Goal: Contribute content: Add original content to the website for others to see

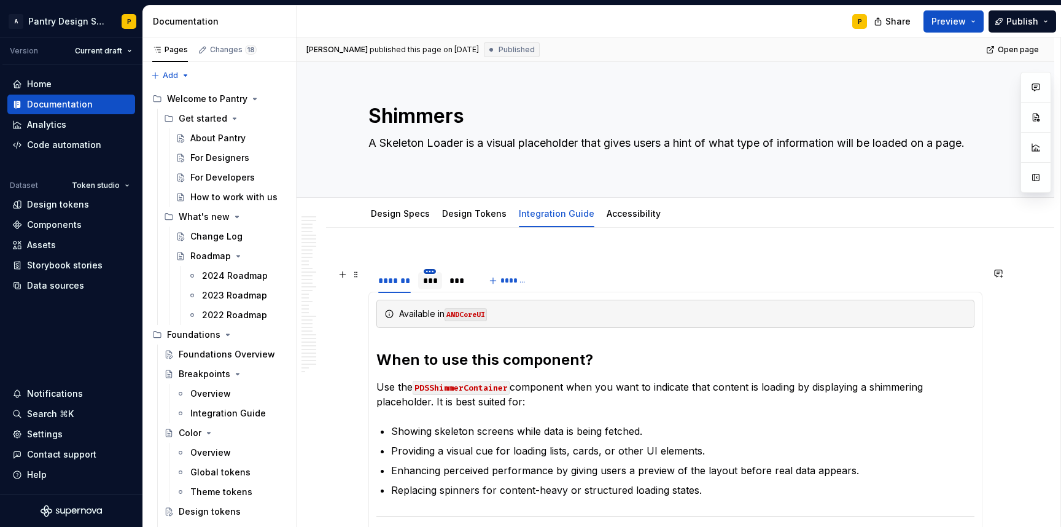
click at [427, 273] on html "A Pantry Design System P Version Current draft Home Documentation Analytics Cod…" at bounding box center [530, 263] width 1061 height 527
click at [643, 262] on html "A Pantry Design System P Version Current draft Home Documentation Analytics Cod…" at bounding box center [530, 263] width 1061 height 527
click at [428, 285] on div "***" at bounding box center [430, 281] width 14 height 12
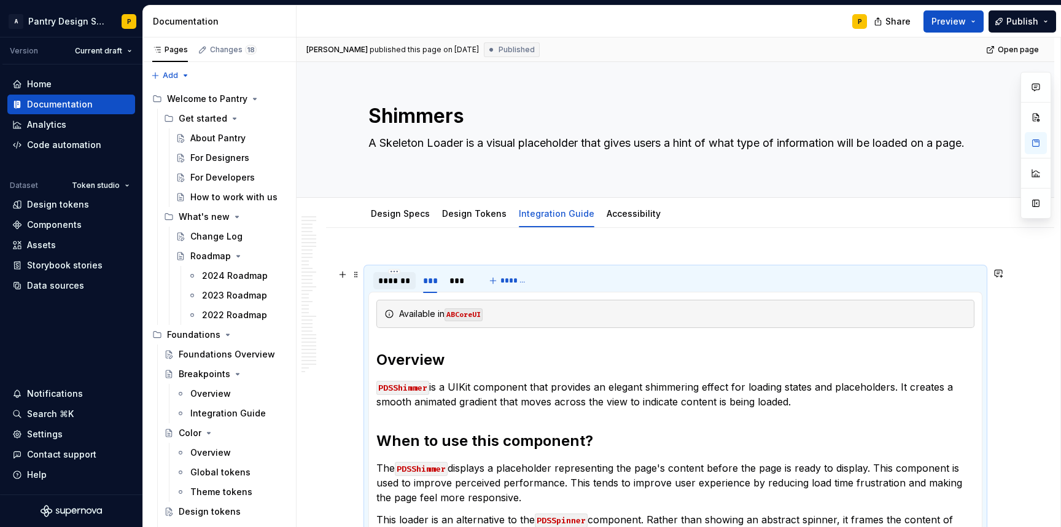
click at [399, 276] on div "*******" at bounding box center [394, 281] width 33 height 12
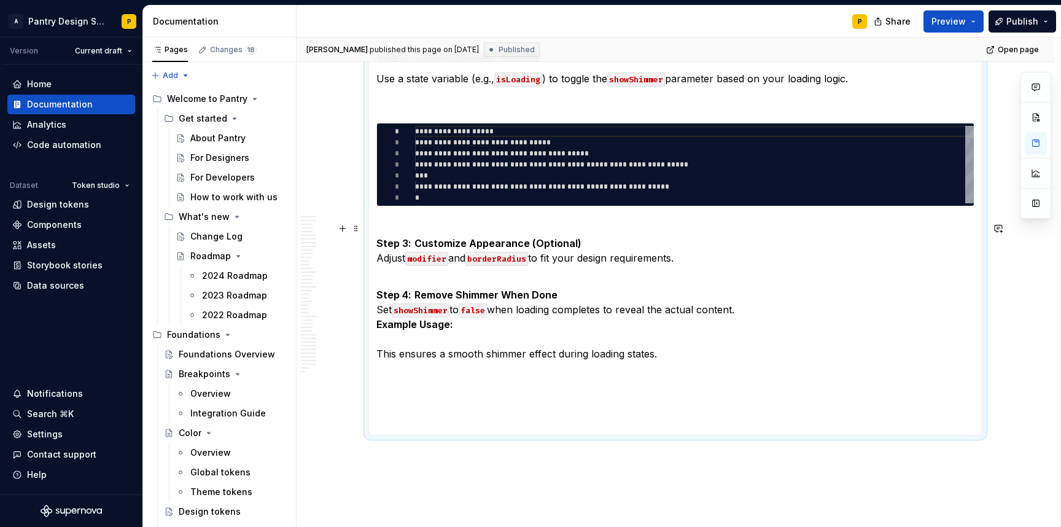
scroll to position [1520, 0]
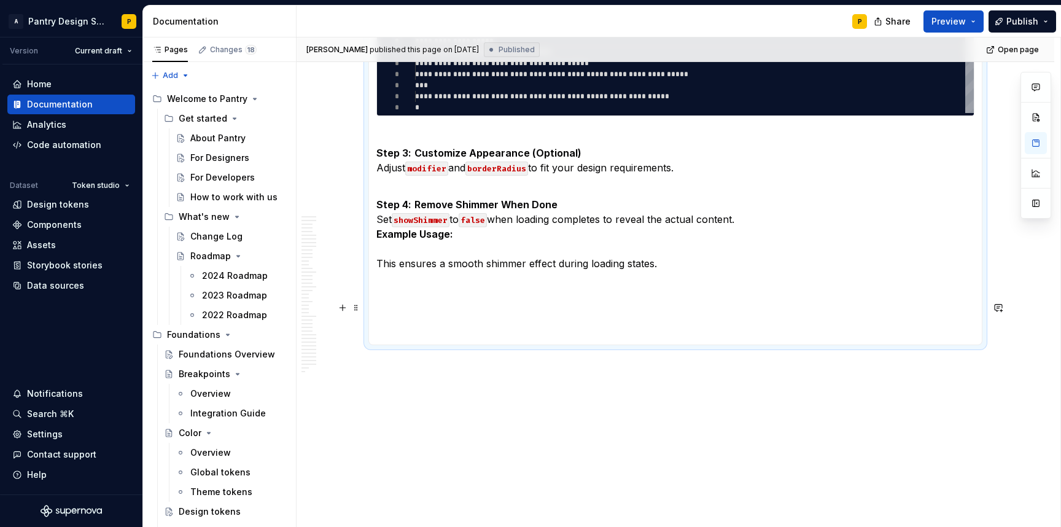
click at [443, 306] on p at bounding box center [675, 307] width 598 height 15
paste div
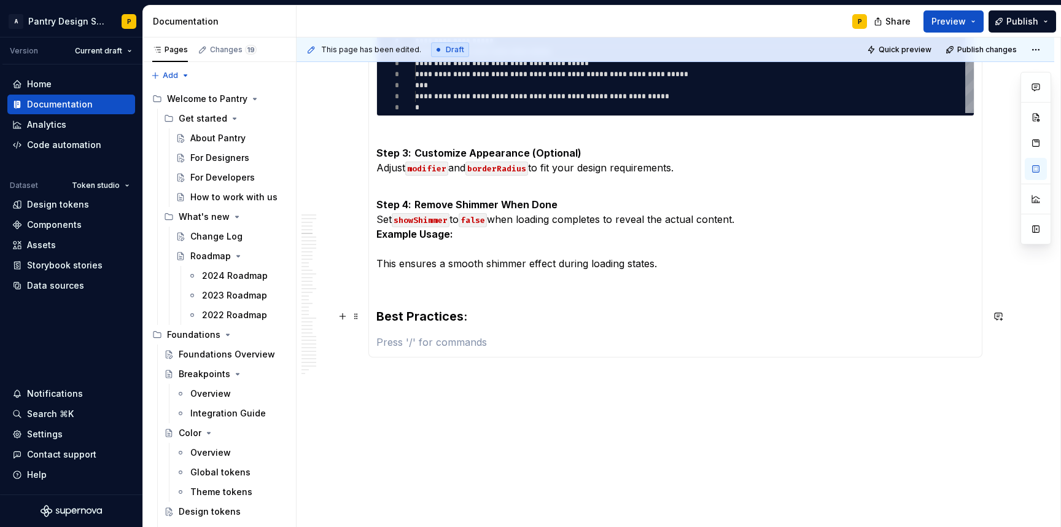
click at [407, 283] on p at bounding box center [675, 285] width 598 height 15
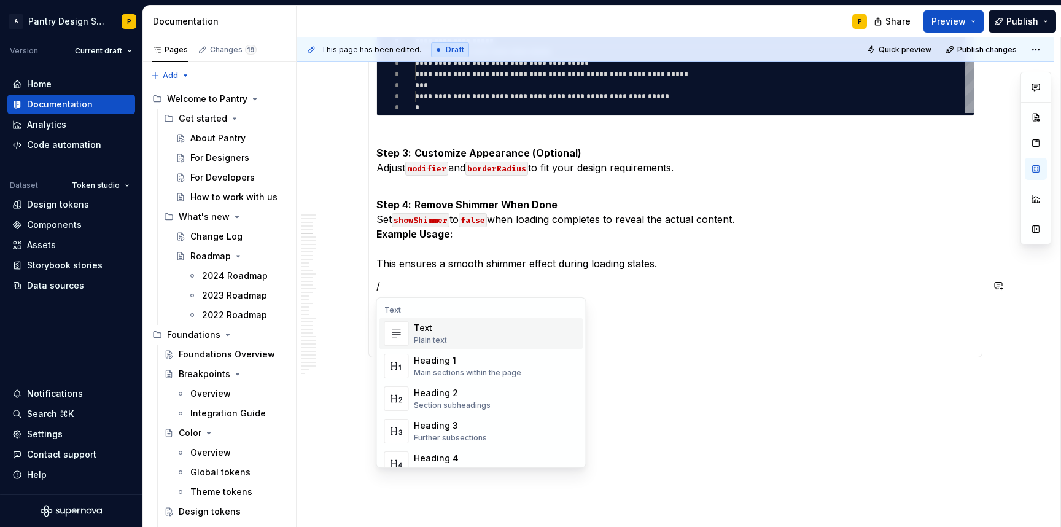
type textarea "*"
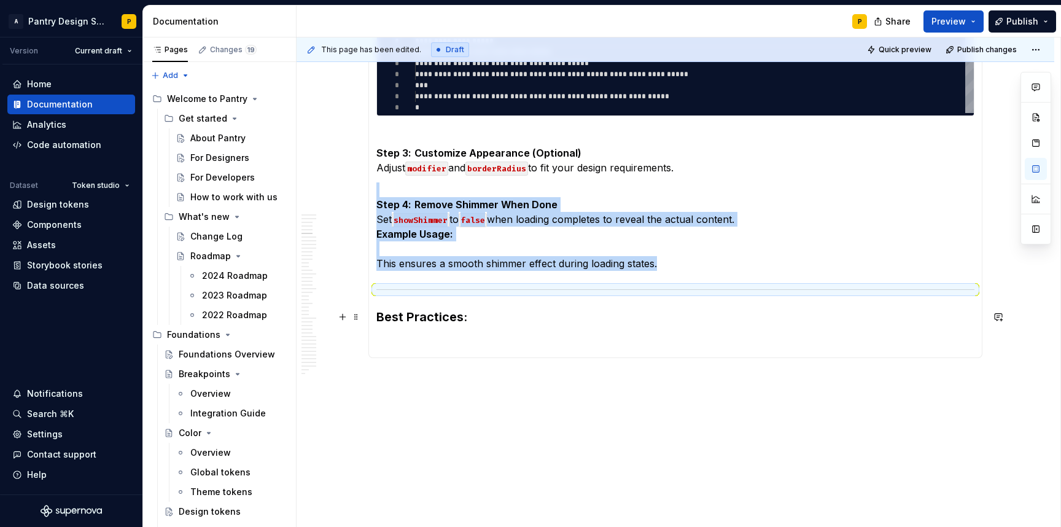
click at [460, 322] on strong "Best Practices:" at bounding box center [421, 317] width 91 height 15
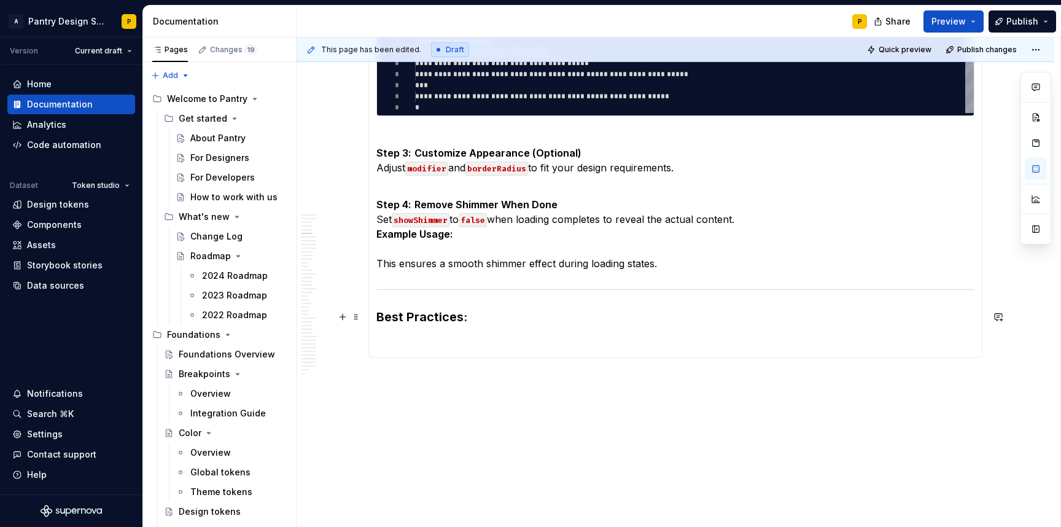
click at [533, 315] on h3 "Best Practices:" at bounding box center [675, 316] width 598 height 17
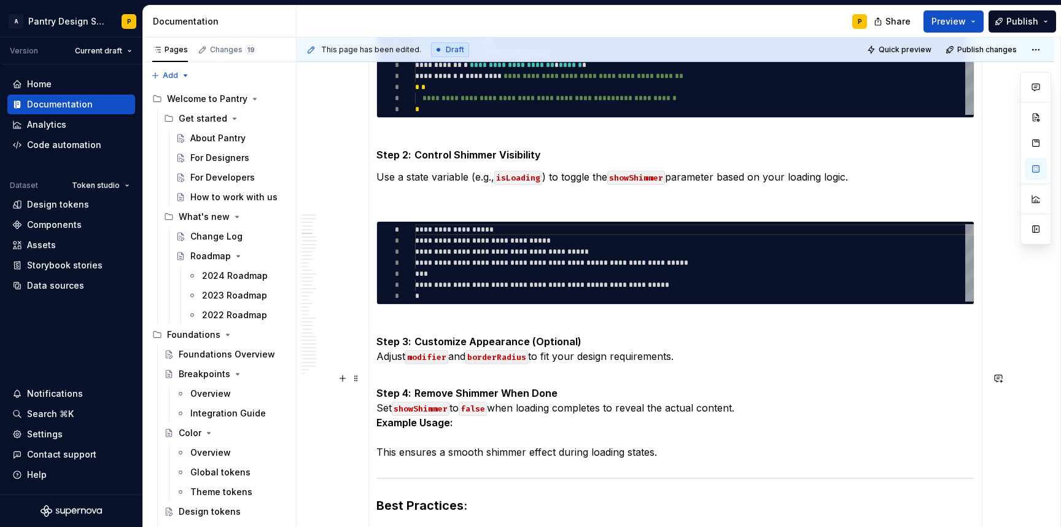
scroll to position [1329, 0]
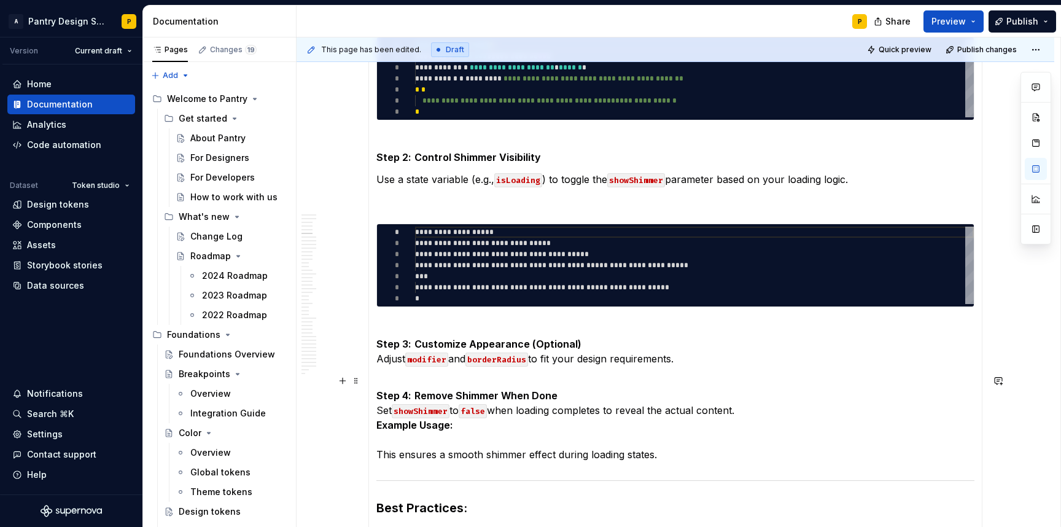
click at [578, 450] on p "Step 4: Remove Shimmer When Done Set showShimmer to false when loading complete…" at bounding box center [675, 417] width 598 height 88
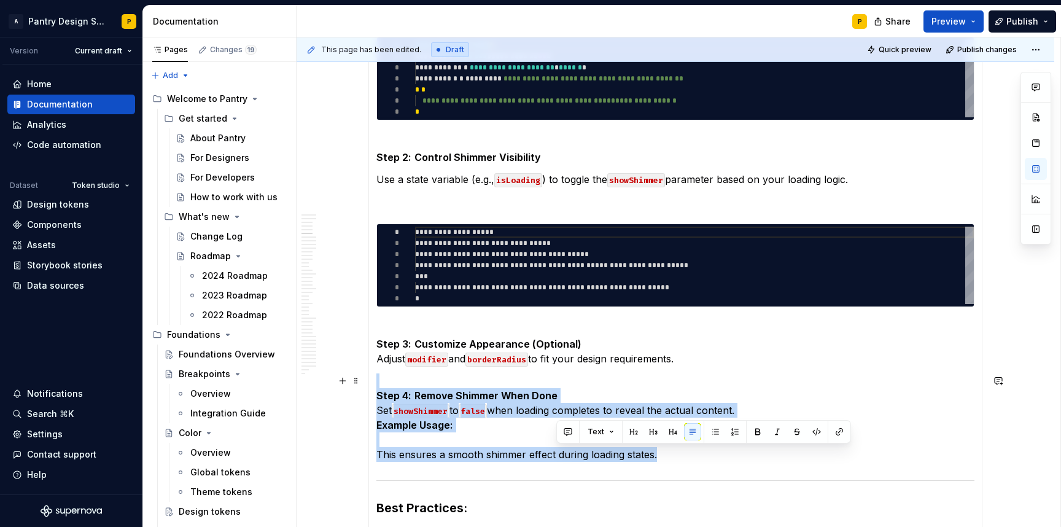
click at [578, 450] on p "Step 4: Remove Shimmer When Done Set showShimmer to false when loading complete…" at bounding box center [675, 417] width 598 height 88
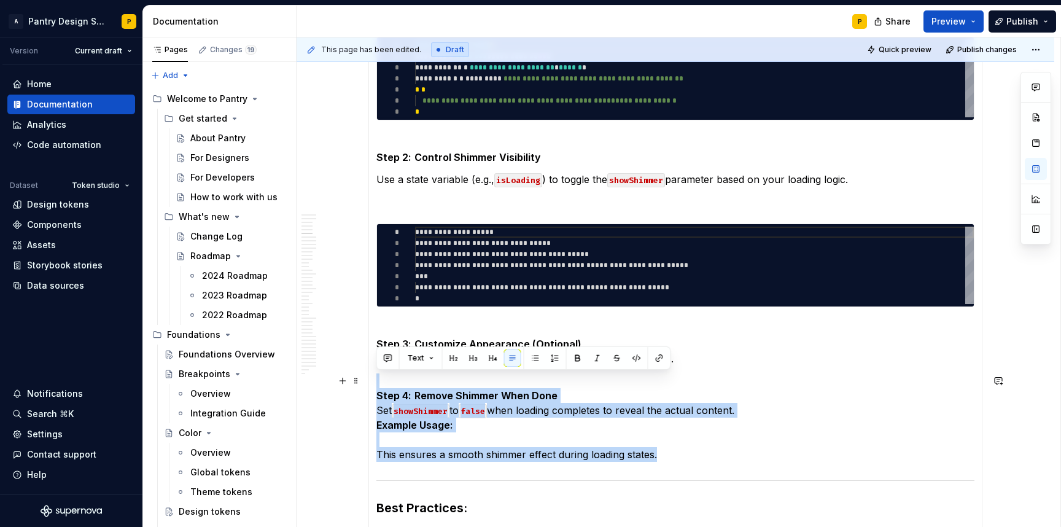
click at [501, 427] on p "Step 4: Remove Shimmer When Done Set showShimmer to false when loading complete…" at bounding box center [675, 417] width 598 height 88
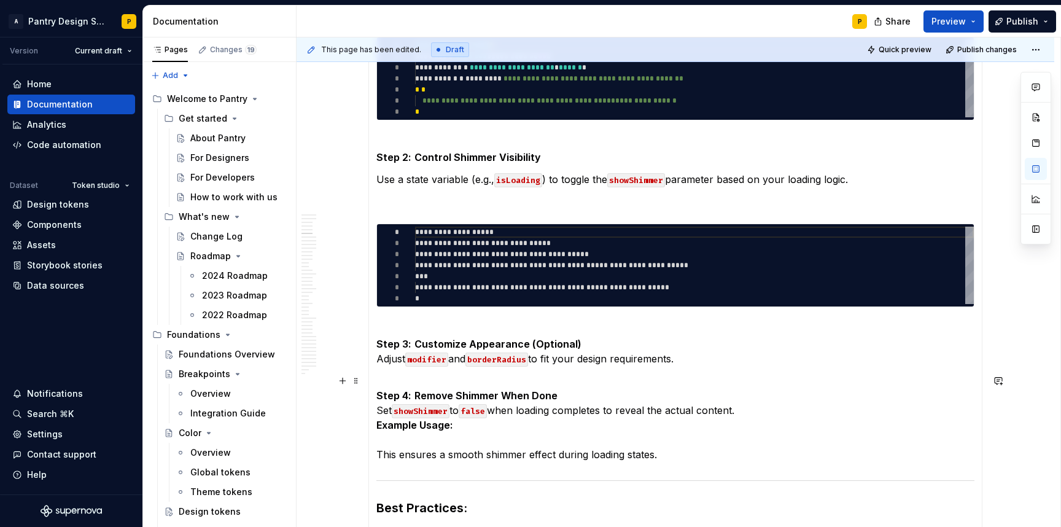
click at [584, 450] on p "Step 4: Remove Shimmer When Done Set showShimmer to false when loading complete…" at bounding box center [675, 417] width 598 height 88
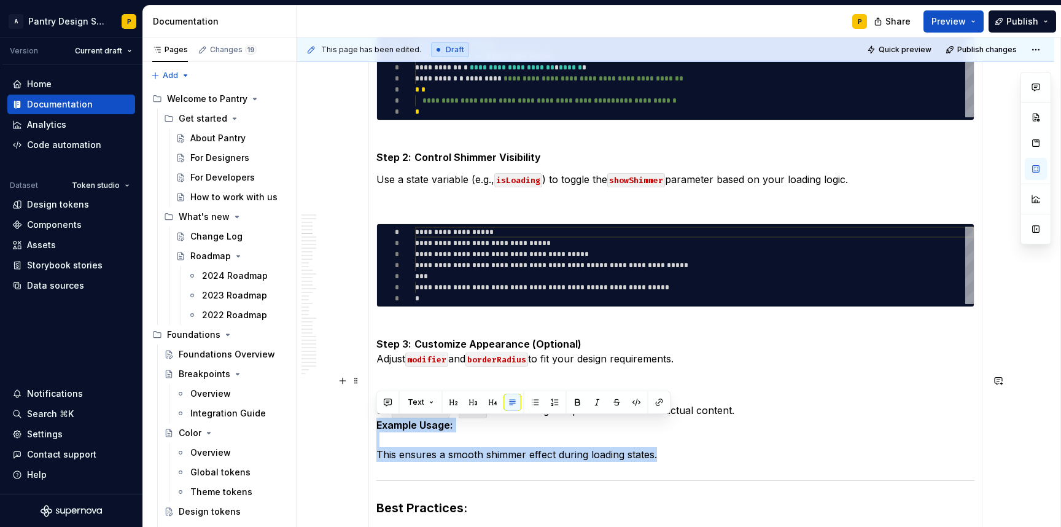
drag, startPoint x: 669, startPoint y: 458, endPoint x: 373, endPoint y: 427, distance: 297.0
click at [695, 450] on p "Step 4: Remove Shimmer When Done Set showShimmer to false when loading complete…" at bounding box center [675, 417] width 598 height 88
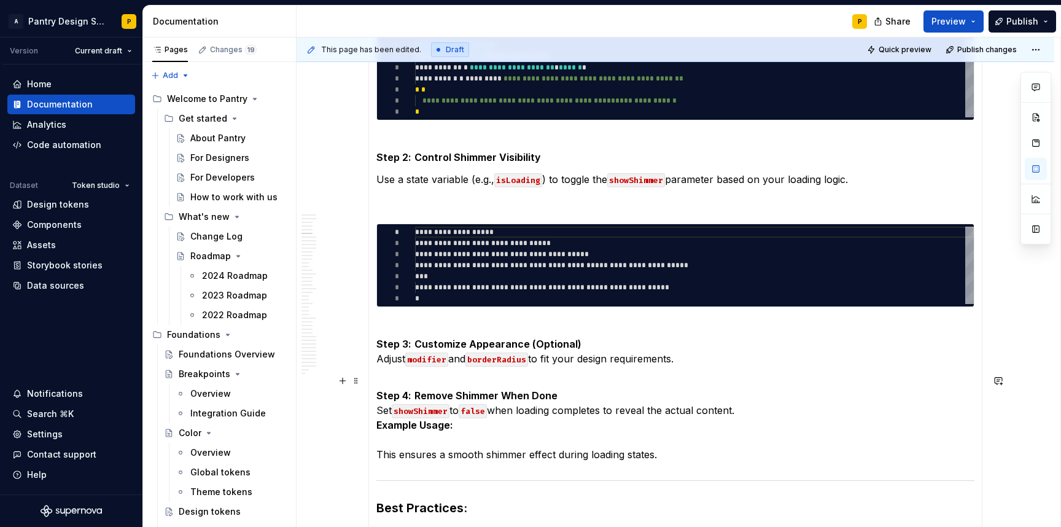
click at [541, 431] on p "Step 4: Remove Shimmer When Done Set showShimmer to false when loading complete…" at bounding box center [675, 417] width 598 height 88
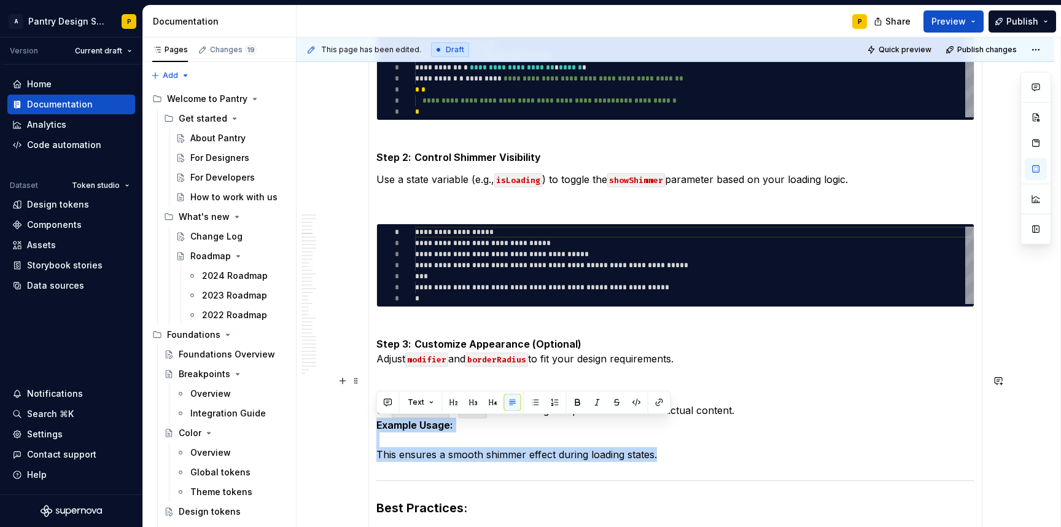
drag, startPoint x: 660, startPoint y: 455, endPoint x: 375, endPoint y: 427, distance: 286.9
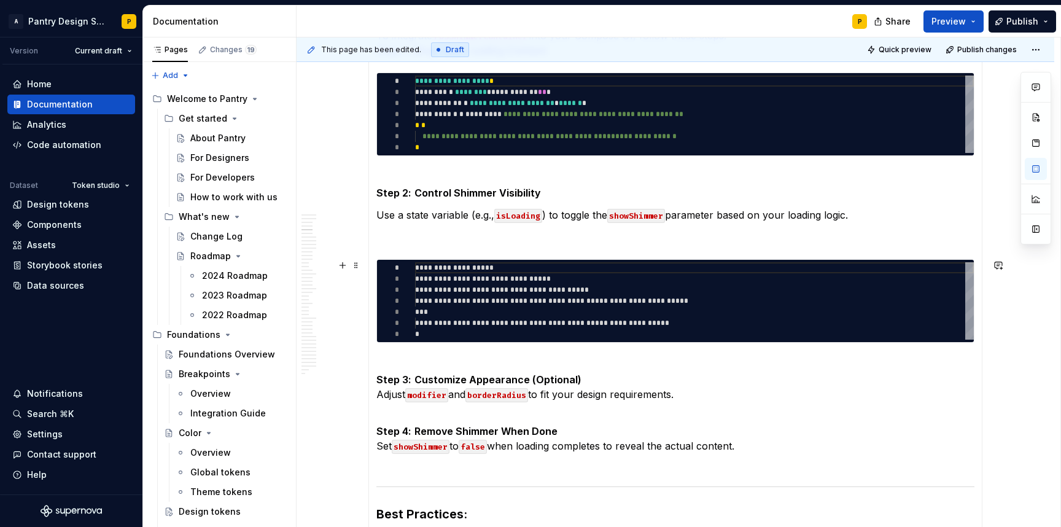
scroll to position [1264, 0]
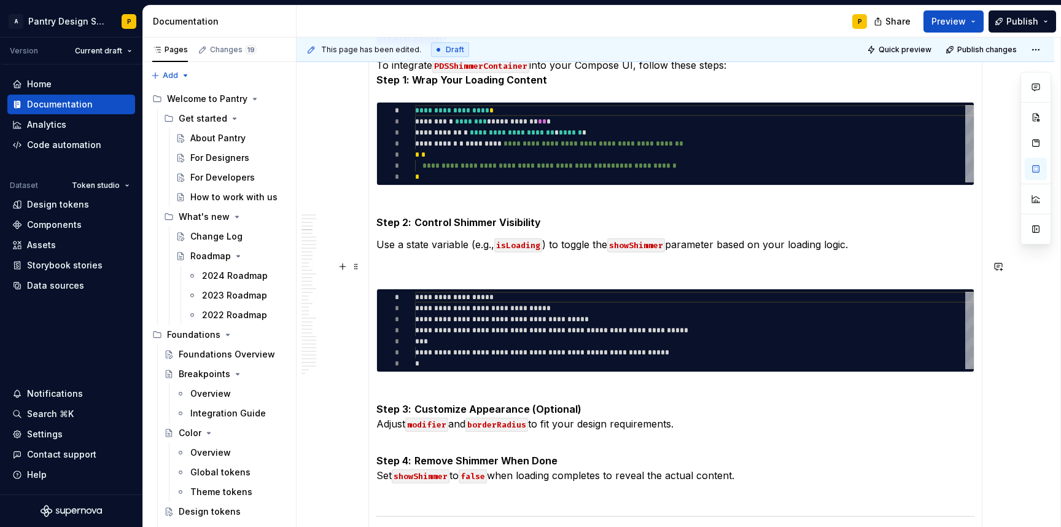
click at [445, 273] on p at bounding box center [675, 266] width 598 height 15
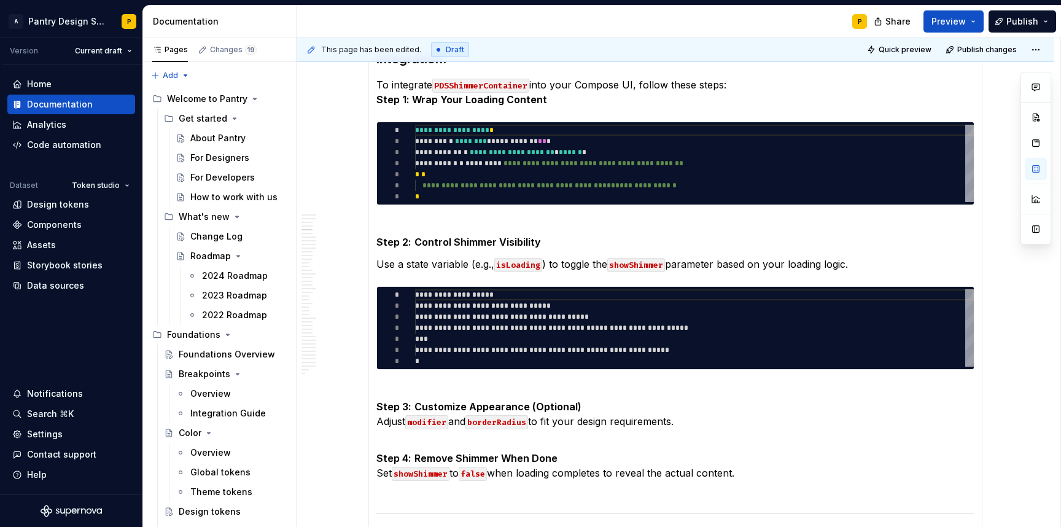
scroll to position [1240, 0]
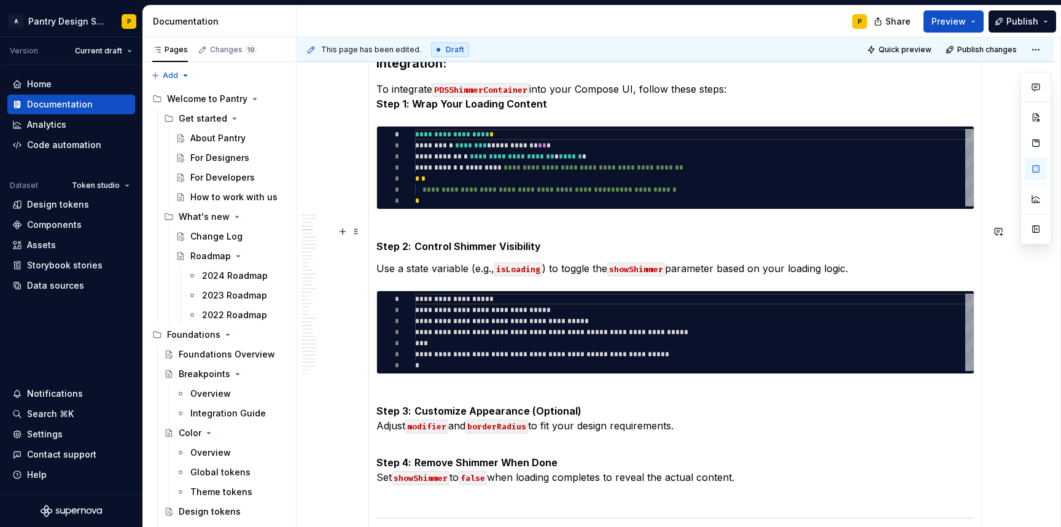
click at [401, 224] on p "Step 2: Control Shimmer Visibility" at bounding box center [675, 238] width 598 height 29
click at [611, 270] on p "Use a state variable (e.g., isLoading ) to toggle the showShimmer parameter bas…" at bounding box center [675, 268] width 598 height 15
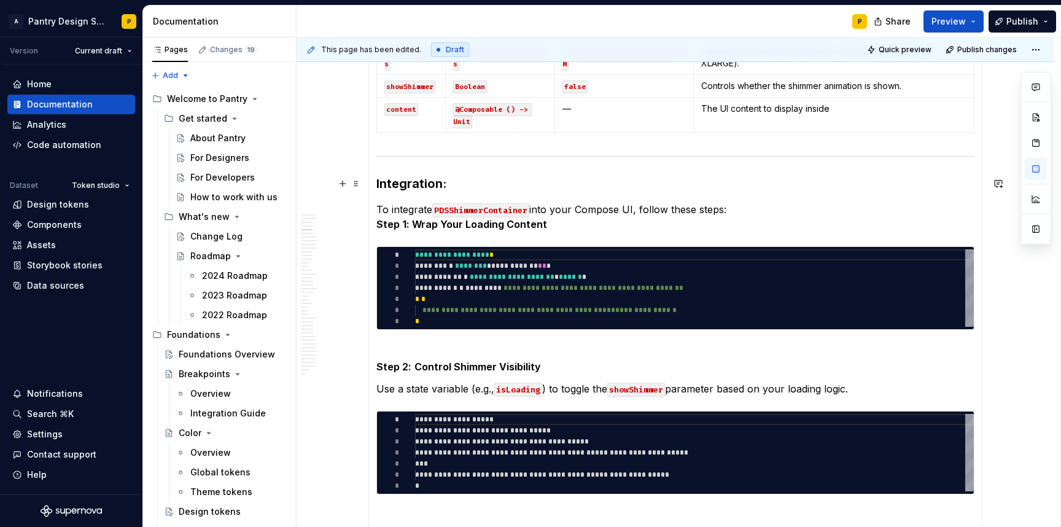
scroll to position [1183, 0]
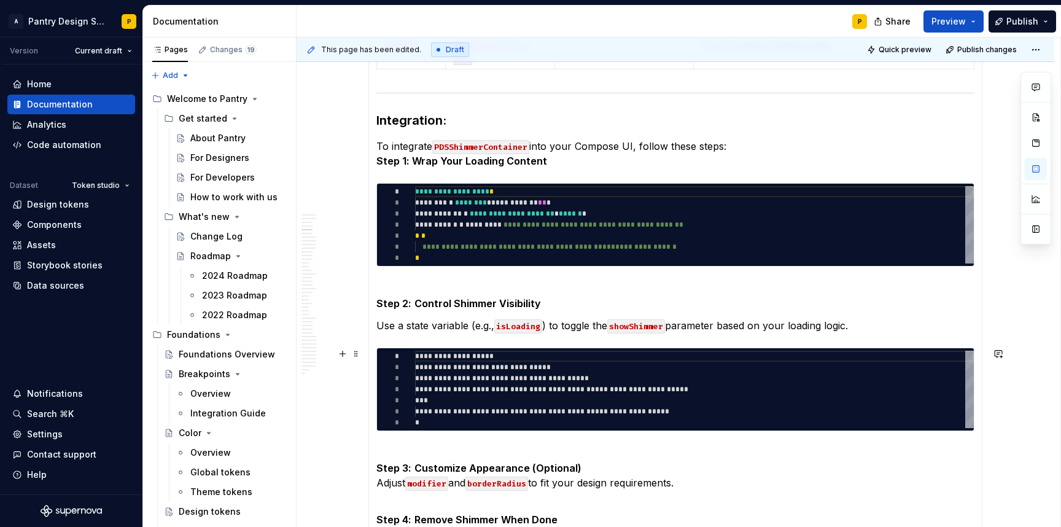
type textarea "*"
type textarea "**********"
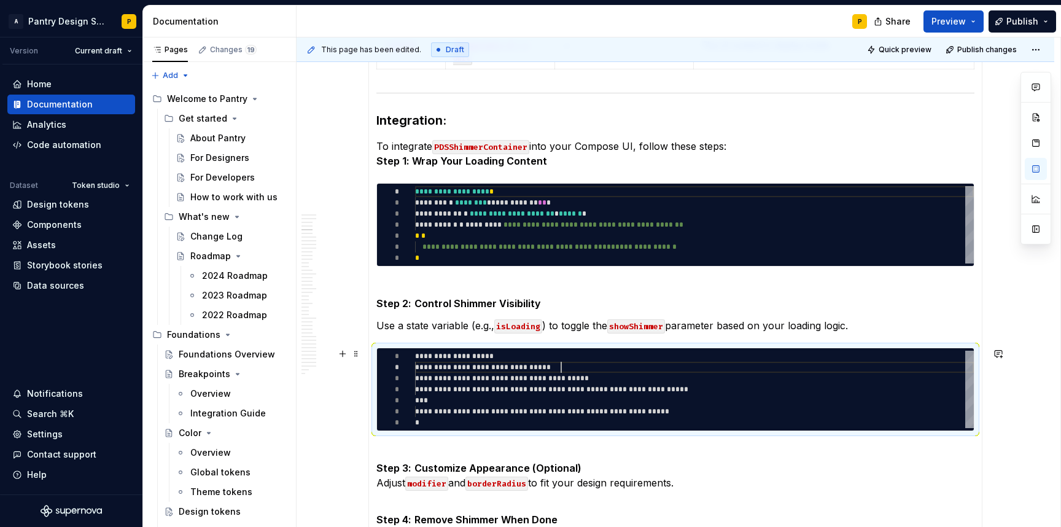
click at [562, 368] on div "**********" at bounding box center [694, 389] width 559 height 77
click at [959, 360] on div "**********" at bounding box center [694, 389] width 559 height 77
click at [965, 348] on div "**********" at bounding box center [675, 389] width 597 height 82
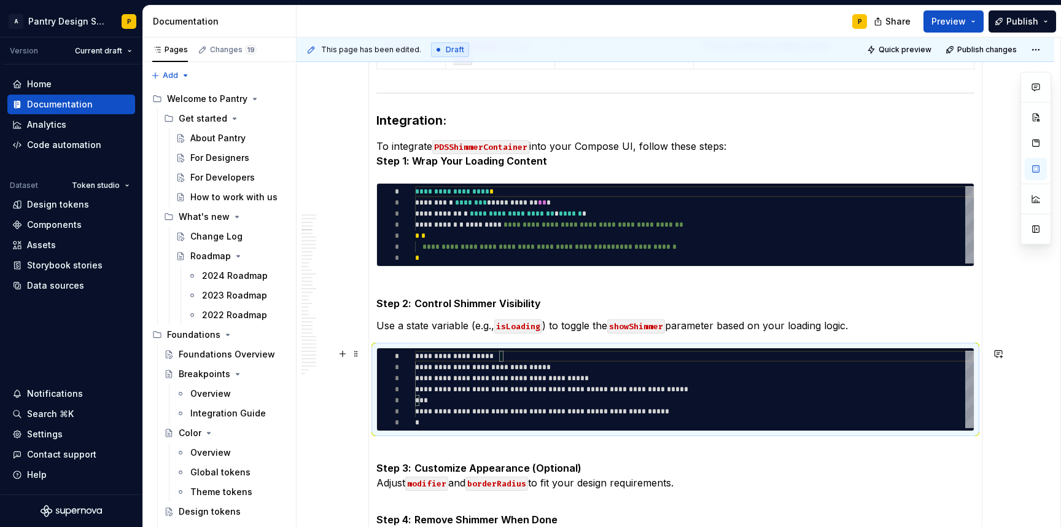
click at [965, 348] on div "**********" at bounding box center [675, 389] width 597 height 82
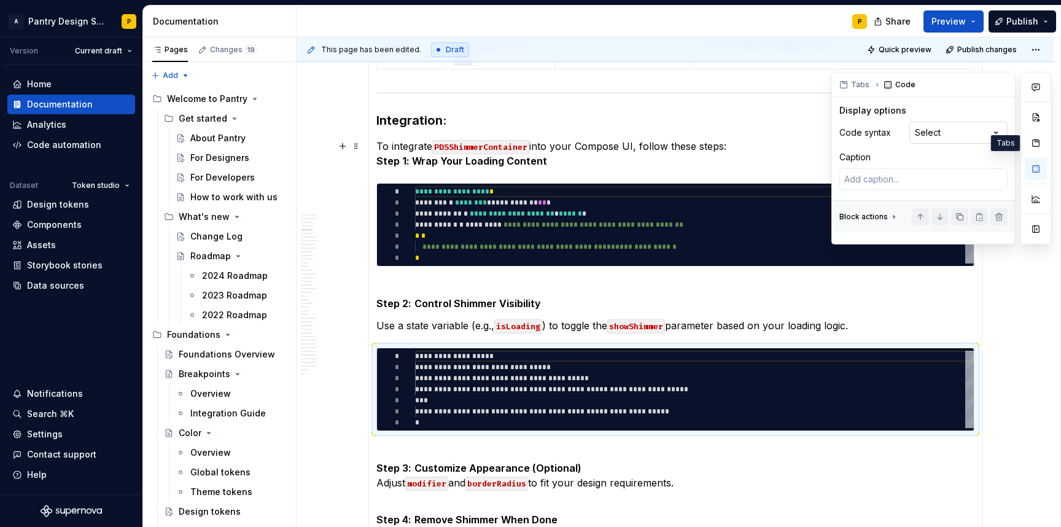
click at [975, 135] on div "Comments Open comments No comments yet Select ‘Comment’ from the block context …" at bounding box center [942, 158] width 220 height 173
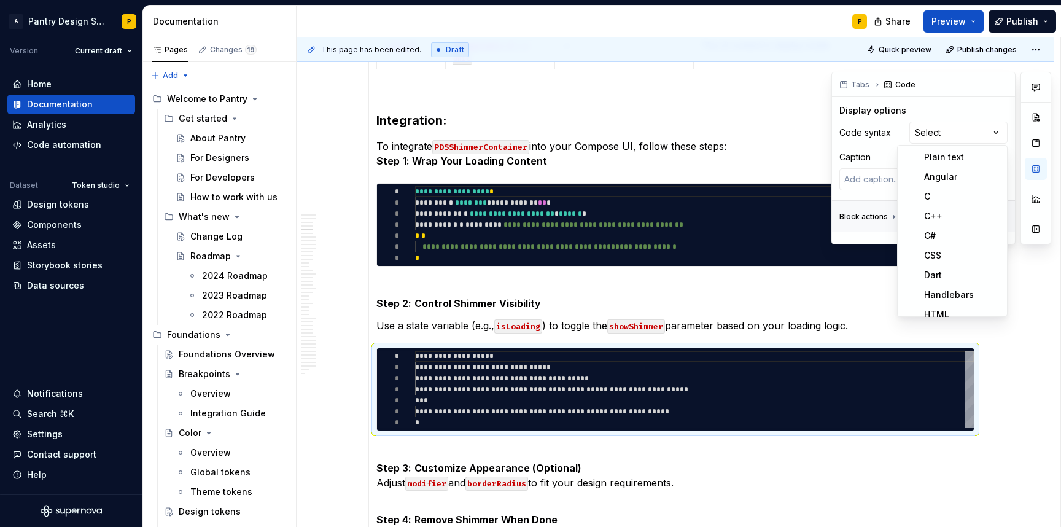
scroll to position [162, 0]
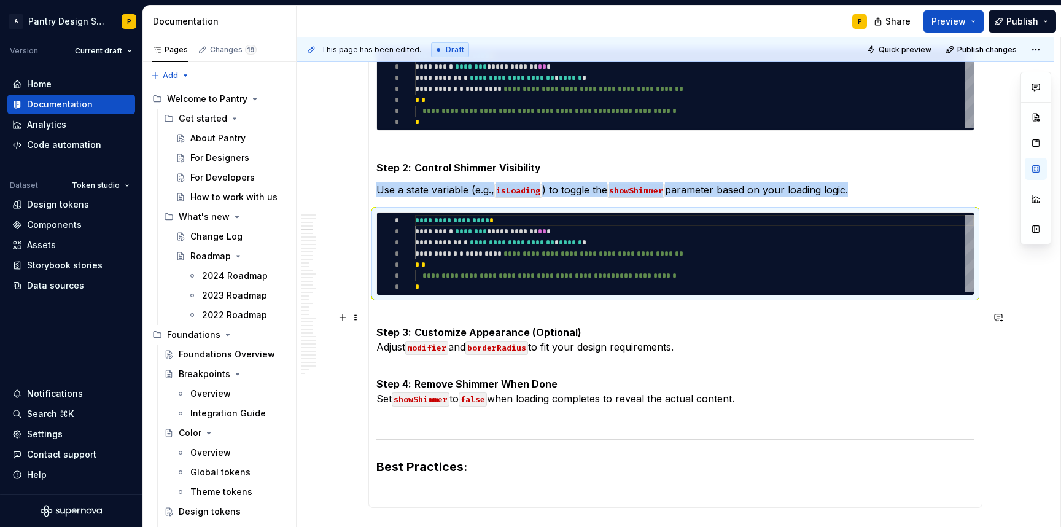
scroll to position [1481, 0]
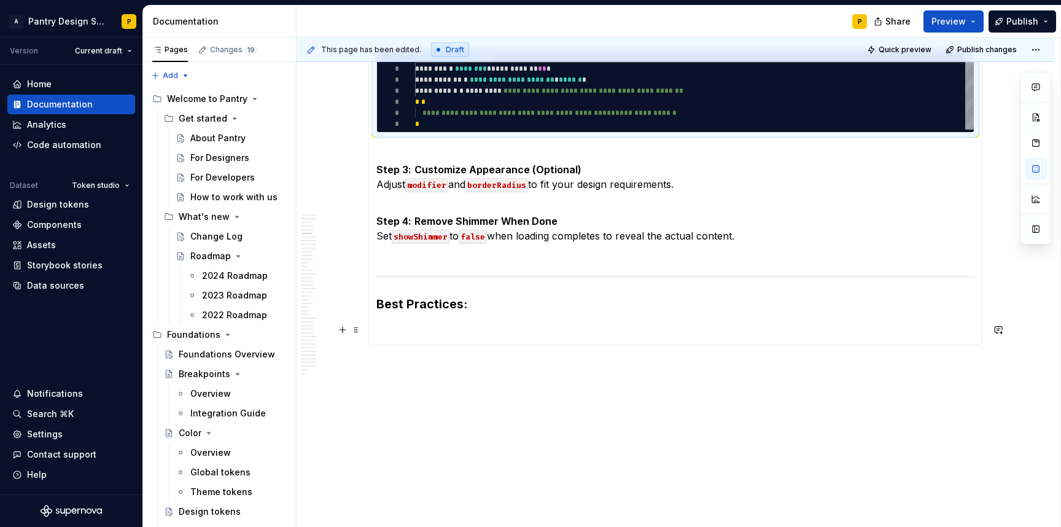
click at [439, 326] on p at bounding box center [675, 329] width 598 height 15
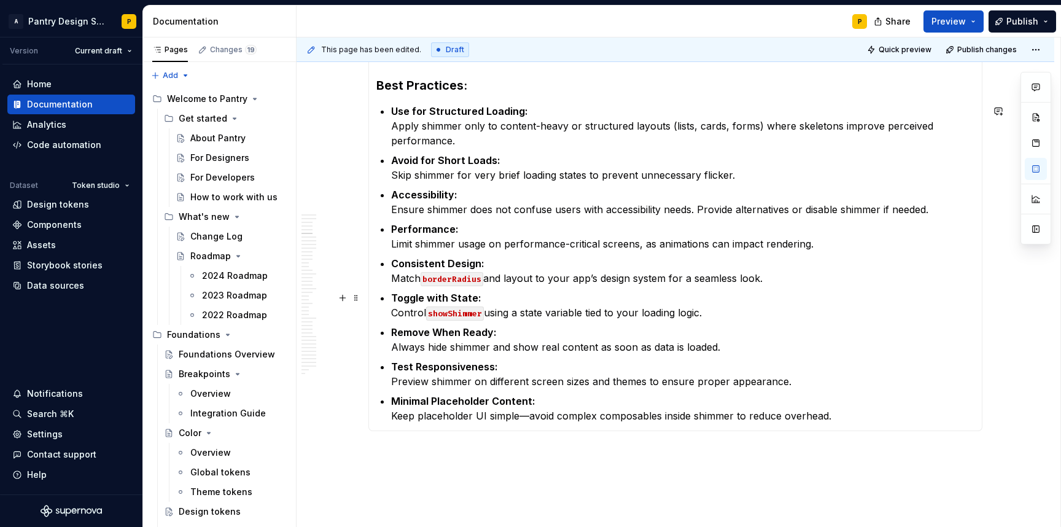
scroll to position [1702, 0]
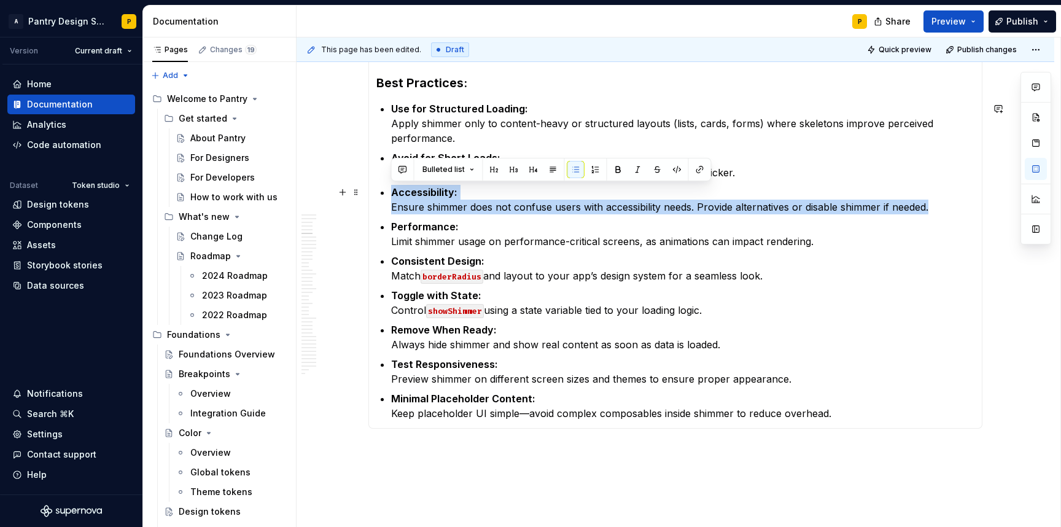
drag, startPoint x: 944, startPoint y: 208, endPoint x: 384, endPoint y: 195, distance: 560.3
click at [391, 195] on li "Accessibility: Ensure shimmer does not confuse users with accessibility needs. …" at bounding box center [682, 199] width 583 height 29
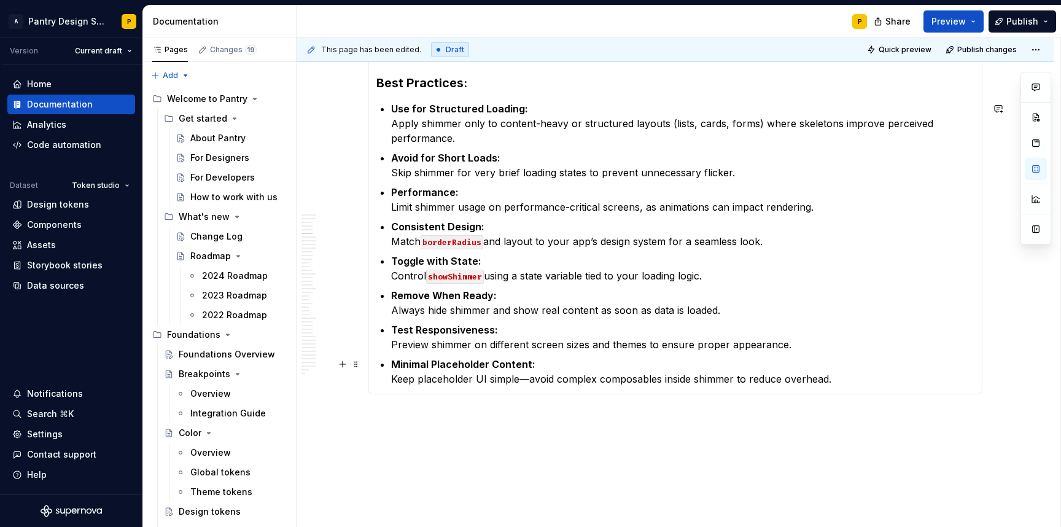
click at [835, 380] on p "Minimal Placeholder Content: Keep placeholder UI simple—avoid complex composabl…" at bounding box center [682, 371] width 583 height 29
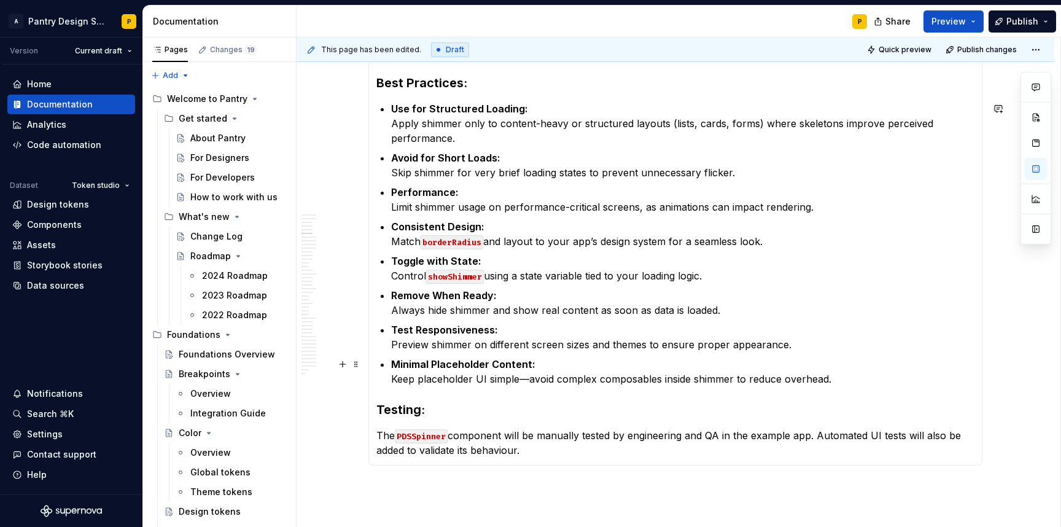
click at [840, 378] on p "Minimal Placeholder Content: Keep placeholder UI simple—avoid complex composabl…" at bounding box center [682, 371] width 583 height 29
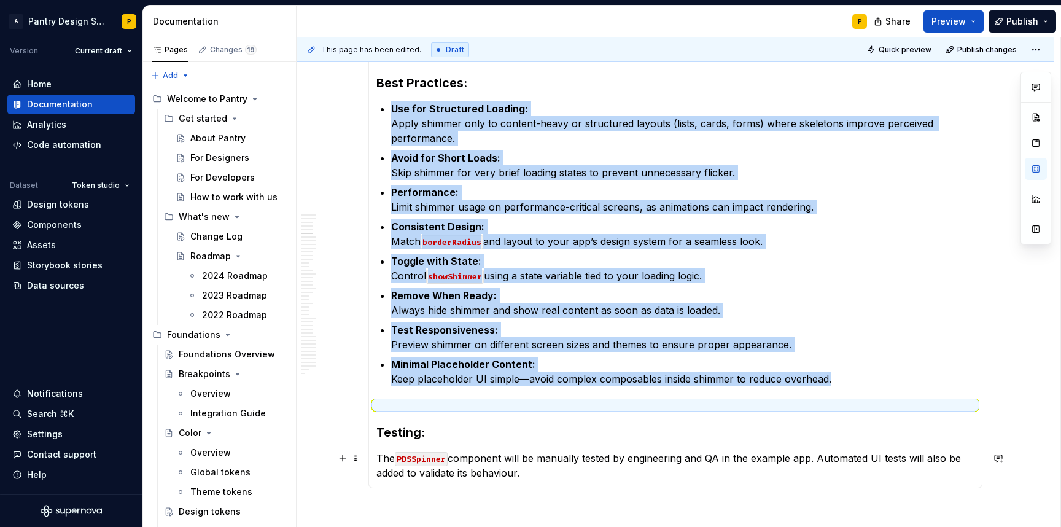
click at [418, 462] on code "PDSSpinner" at bounding box center [421, 459] width 53 height 14
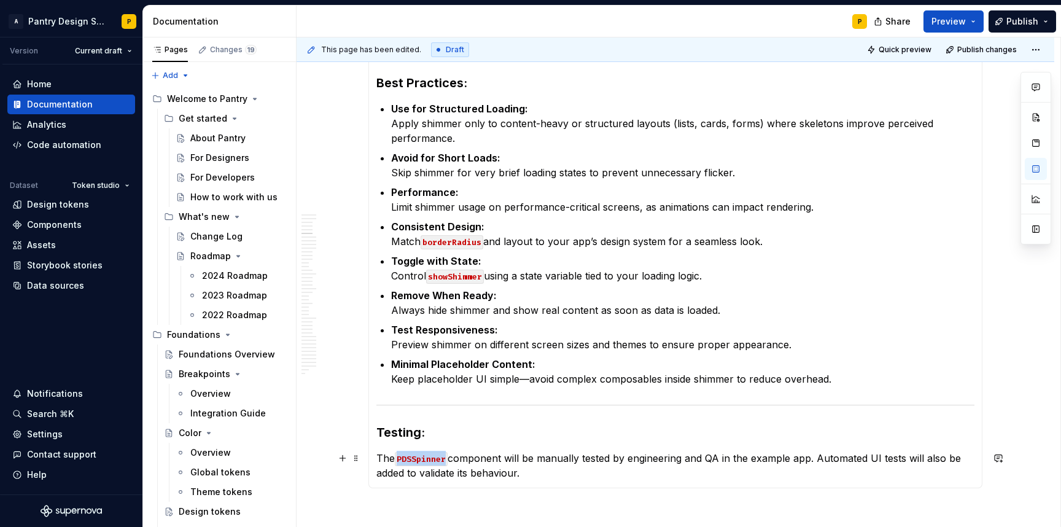
click at [418, 462] on code "PDSSpinner" at bounding box center [421, 459] width 53 height 14
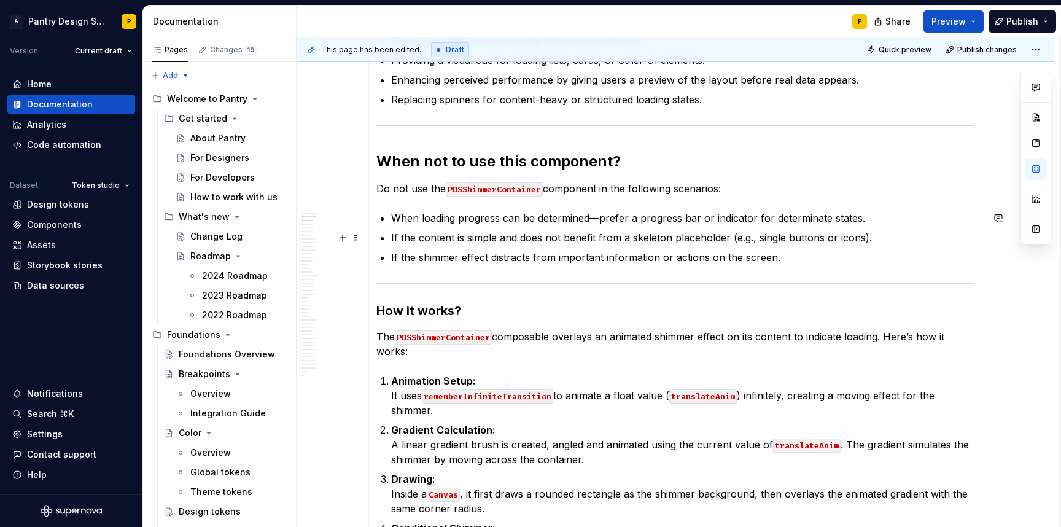
scroll to position [388, 0]
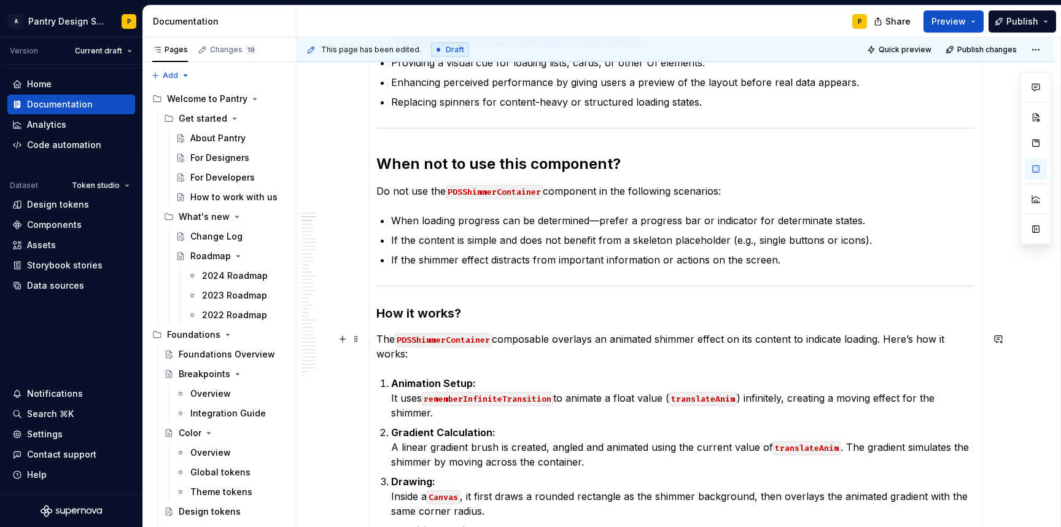
click at [431, 343] on code "PDSShimmerContainer" at bounding box center [443, 340] width 97 height 14
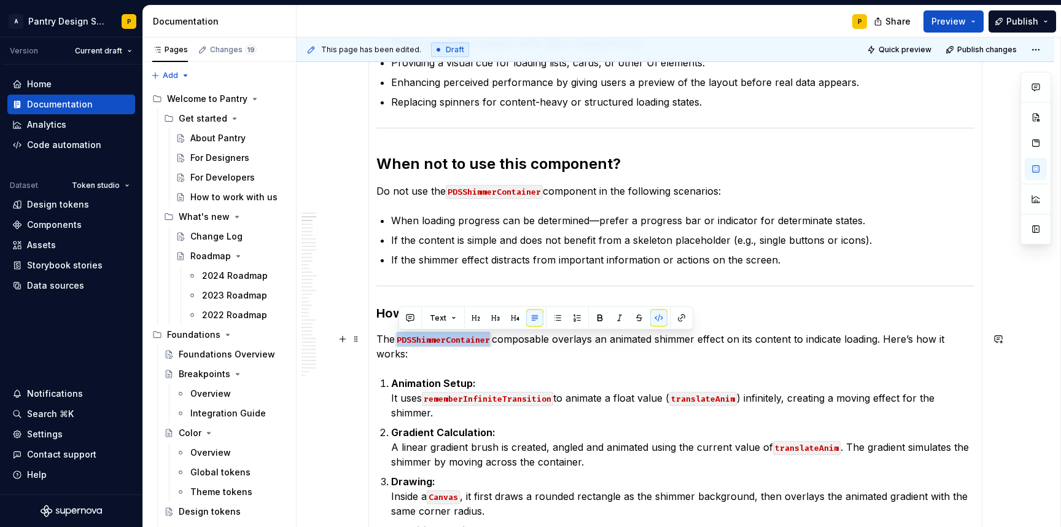
copy code "PDSShimmerContainer"
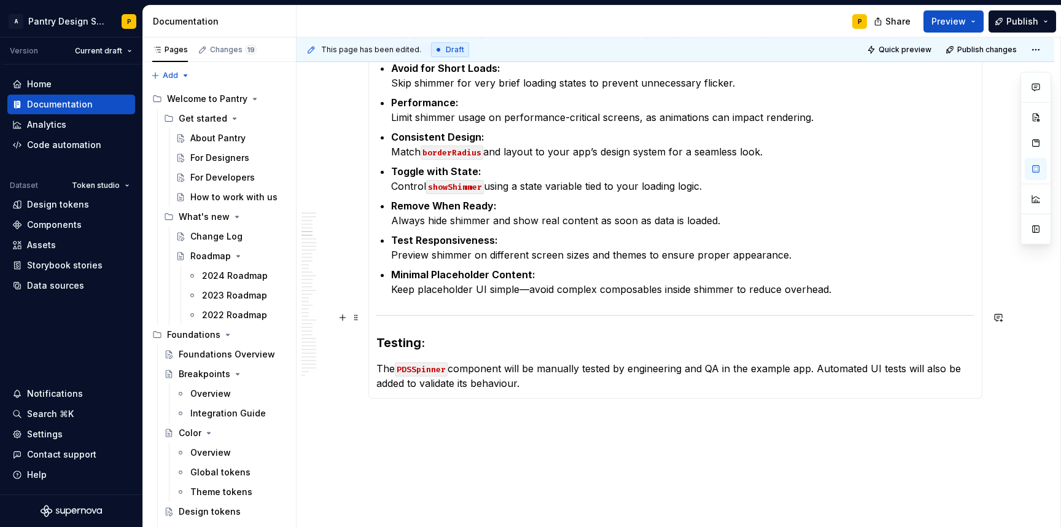
scroll to position [1846, 0]
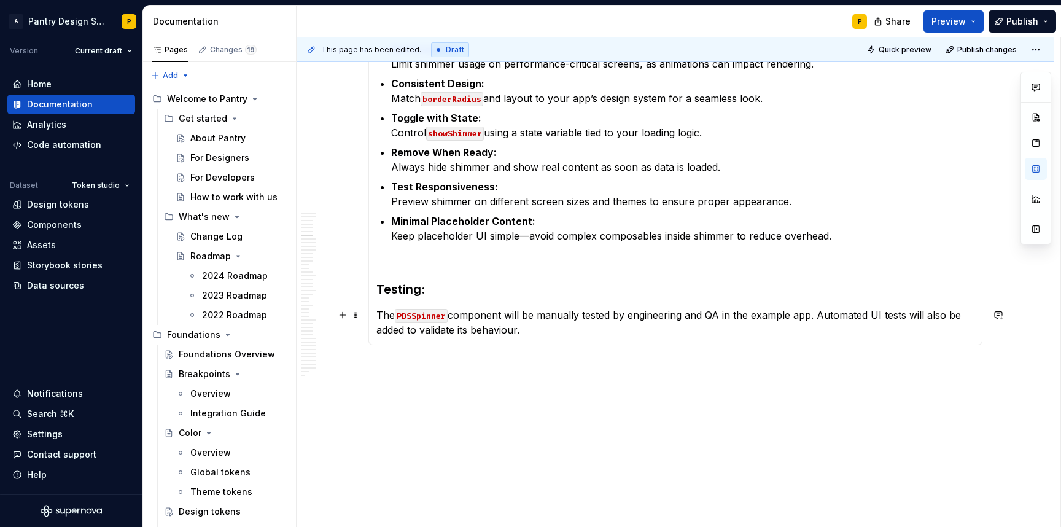
click at [423, 314] on code "PDSSpinner" at bounding box center [421, 316] width 53 height 14
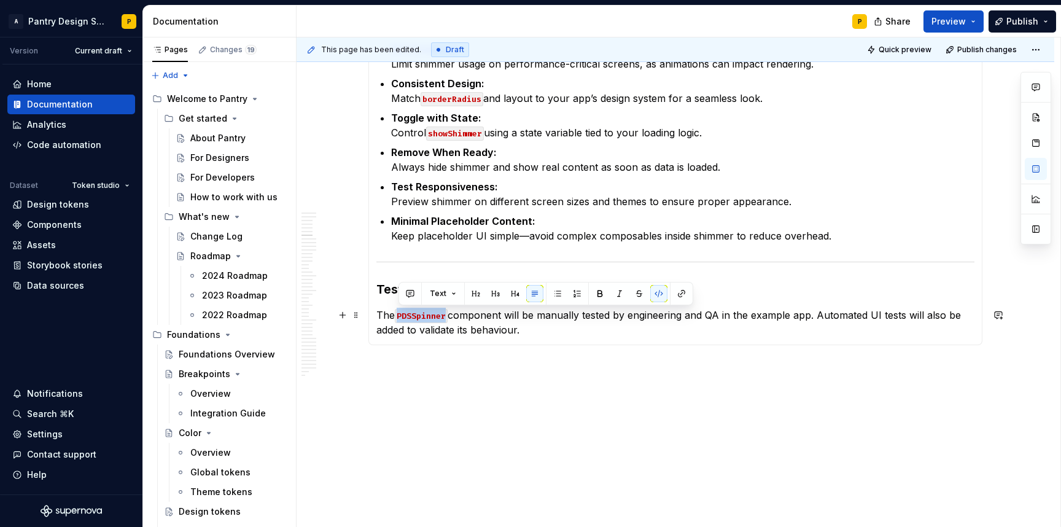
click at [423, 314] on code "PDSSpinner" at bounding box center [421, 316] width 53 height 14
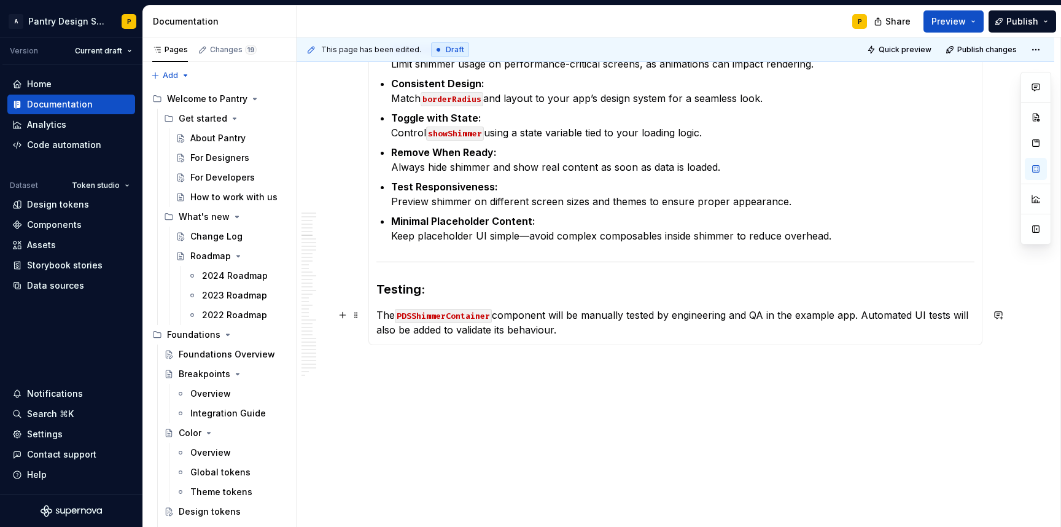
click at [593, 329] on p "The PDSShimmerContainer component will be manually tested by engineering and QA…" at bounding box center [675, 322] width 598 height 29
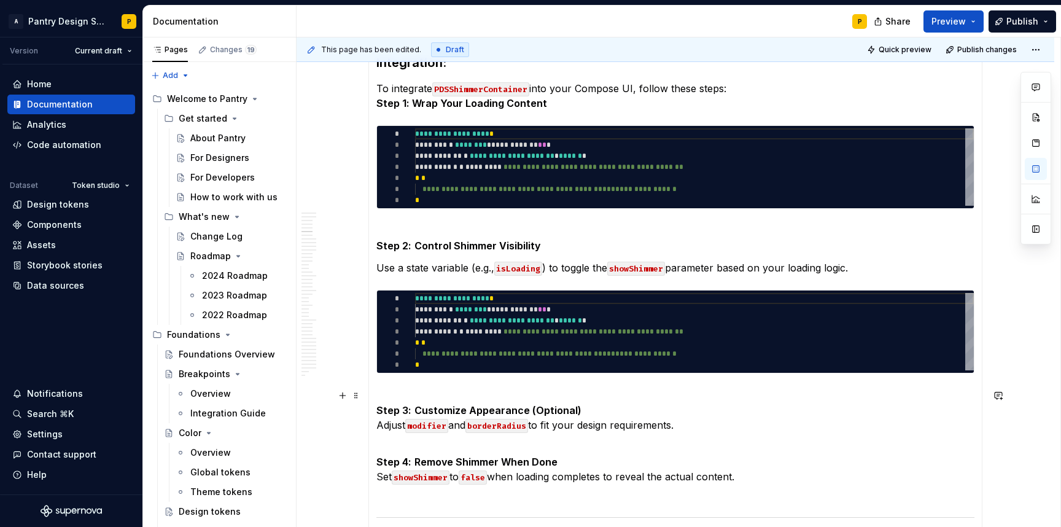
scroll to position [1052, 0]
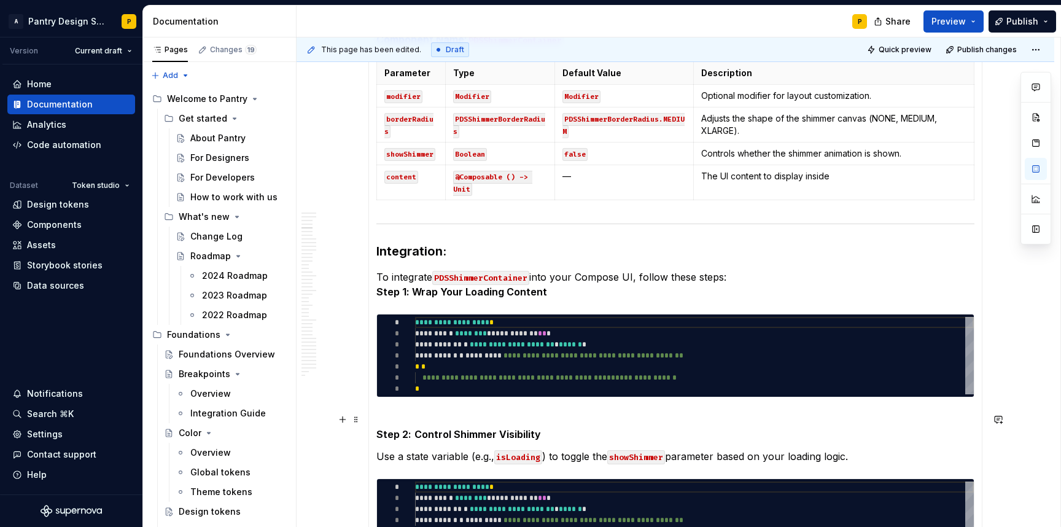
click at [401, 416] on p "Step 2: Control Shimmer Visibility" at bounding box center [675, 426] width 598 height 29
click at [491, 396] on div "**********" at bounding box center [675, 355] width 597 height 82
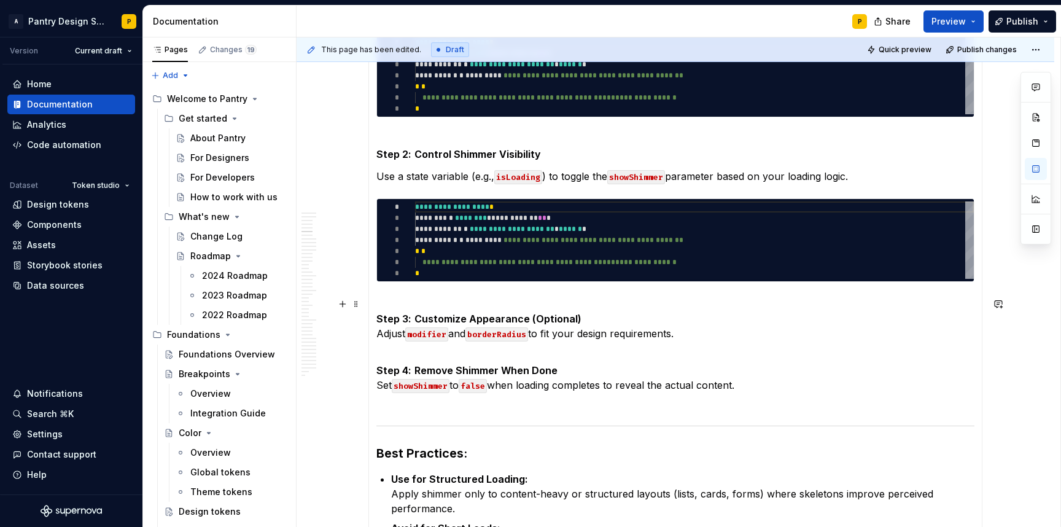
click at [535, 327] on p "Step 3: Customize Appearance (Optional) Adjust modifier and borderRadius to fit…" at bounding box center [675, 319] width 598 height 44
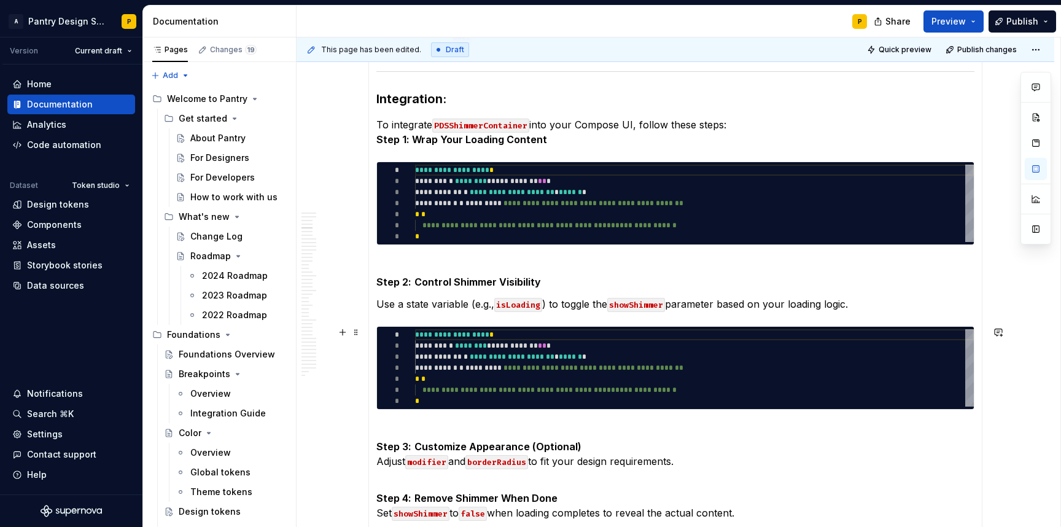
scroll to position [22, 40]
click at [455, 354] on div "**********" at bounding box center [694, 367] width 559 height 77
type textarea "*"
type textarea "**********"
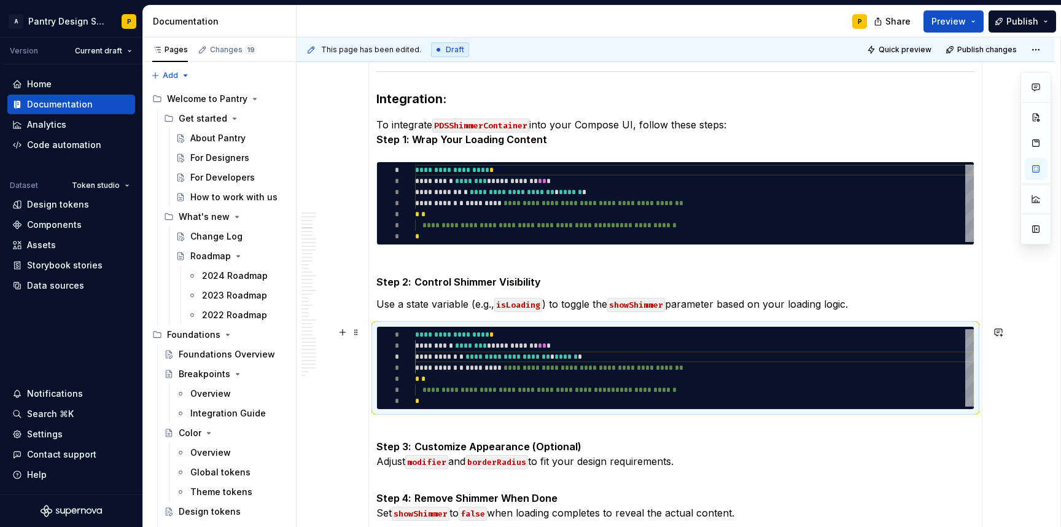
click at [934, 326] on div "**********" at bounding box center [675, 368] width 598 height 84
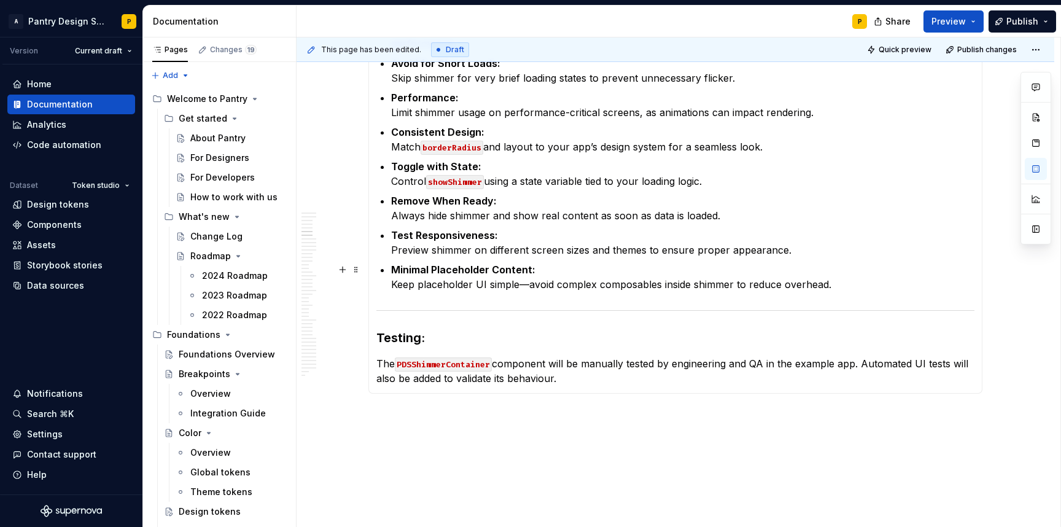
scroll to position [1740, 0]
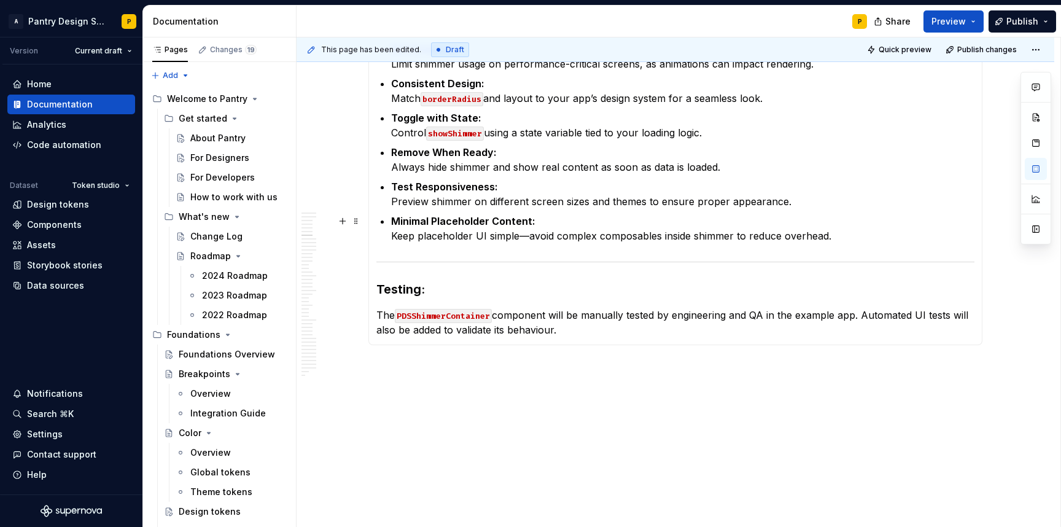
click at [858, 239] on p "Minimal Placeholder Content: Keep placeholder UI simple—avoid complex composabl…" at bounding box center [682, 228] width 583 height 29
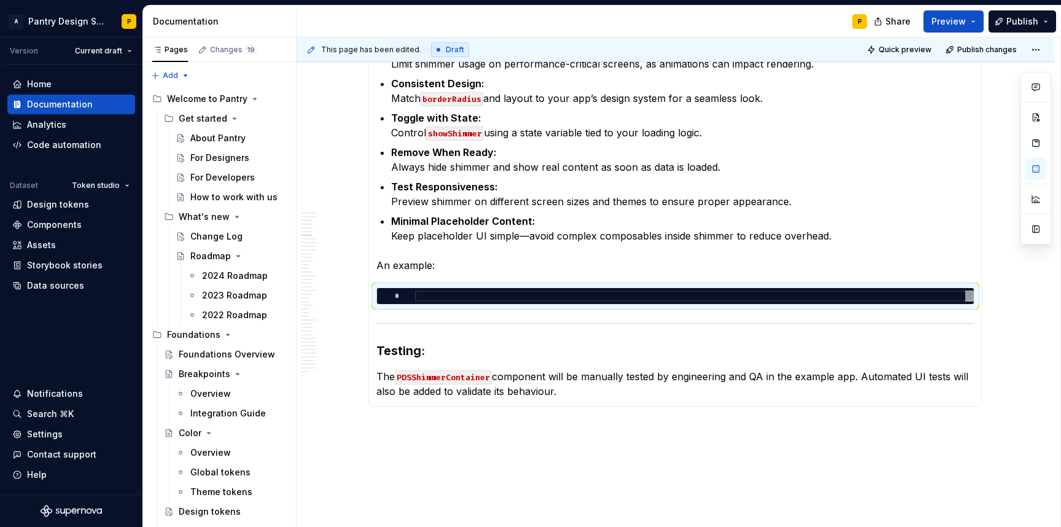
type textarea "*"
type textarea "**********"
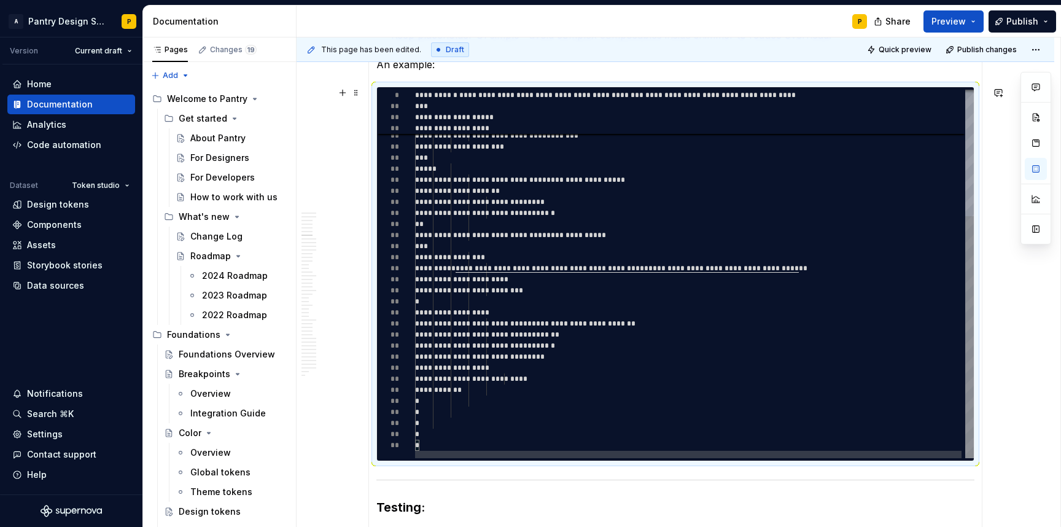
scroll to position [1946, 0]
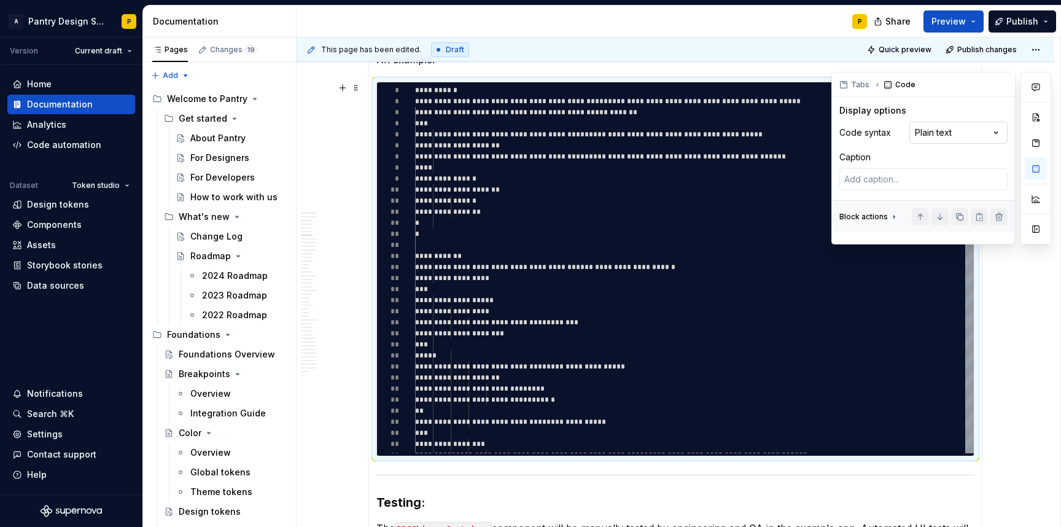
click at [967, 133] on div "Comments Open comments No comments yet Select ‘Comment’ from the block context …" at bounding box center [942, 158] width 220 height 173
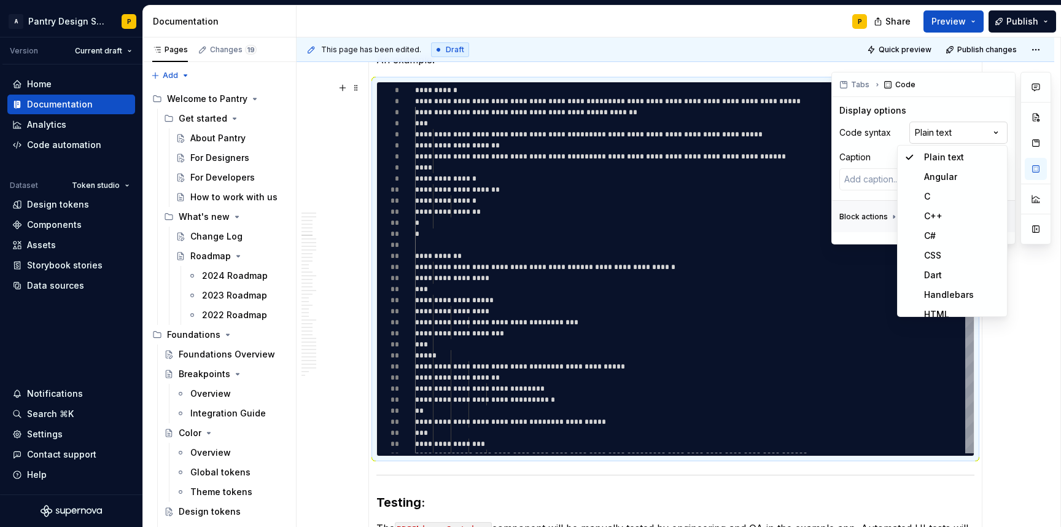
scroll to position [162, 0]
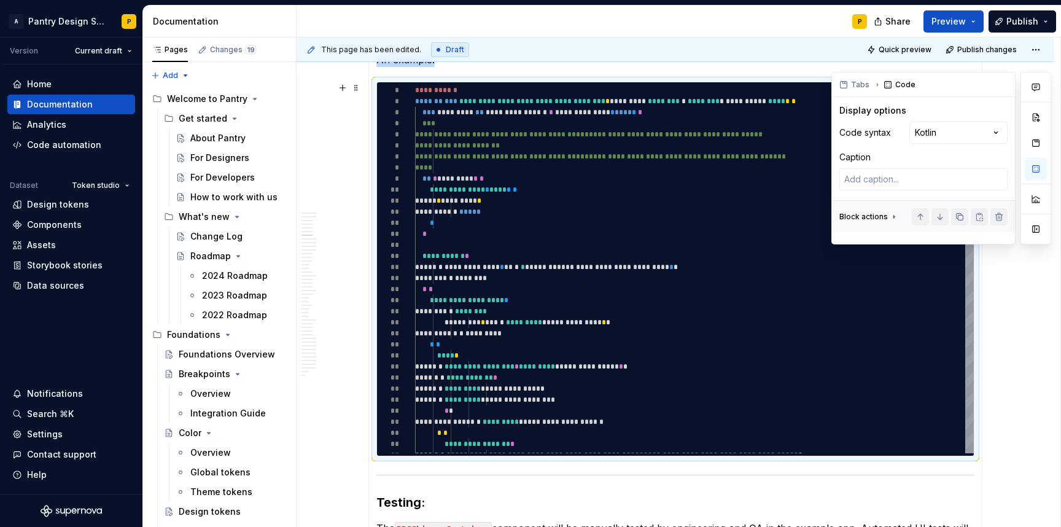
type textarea "*"
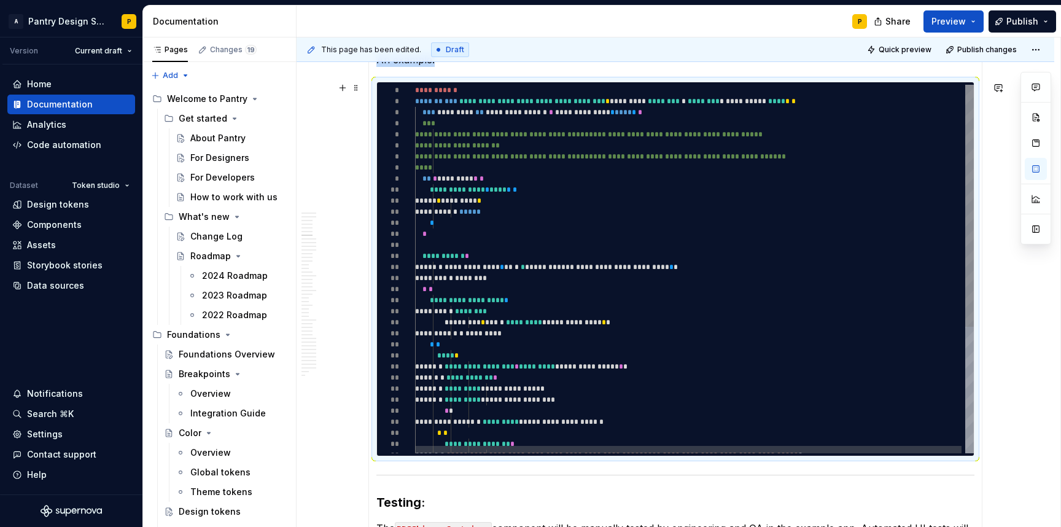
type textarea "**********"
click at [792, 340] on div "**********" at bounding box center [696, 365] width 563 height 560
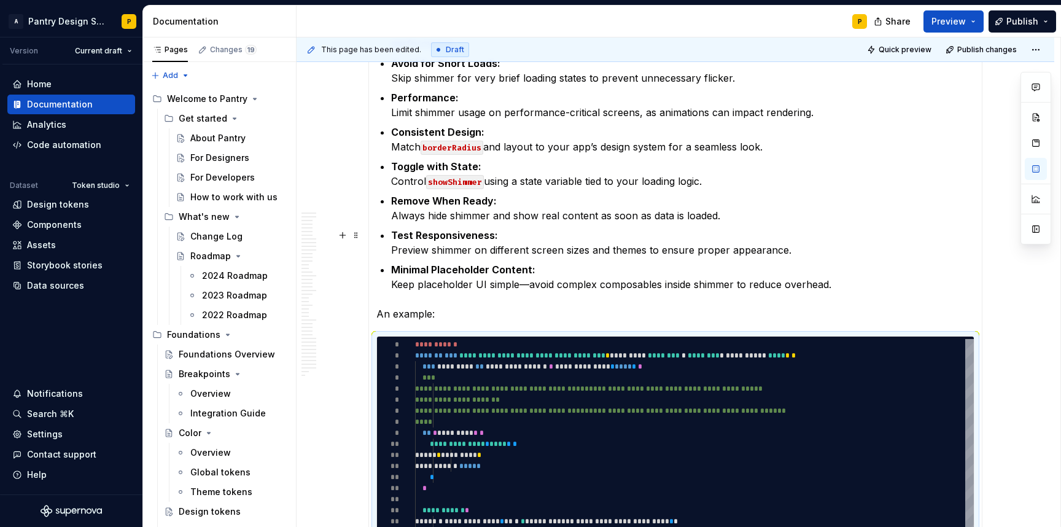
scroll to position [1691, 0]
click at [410, 318] on p "An example:" at bounding box center [675, 314] width 598 height 15
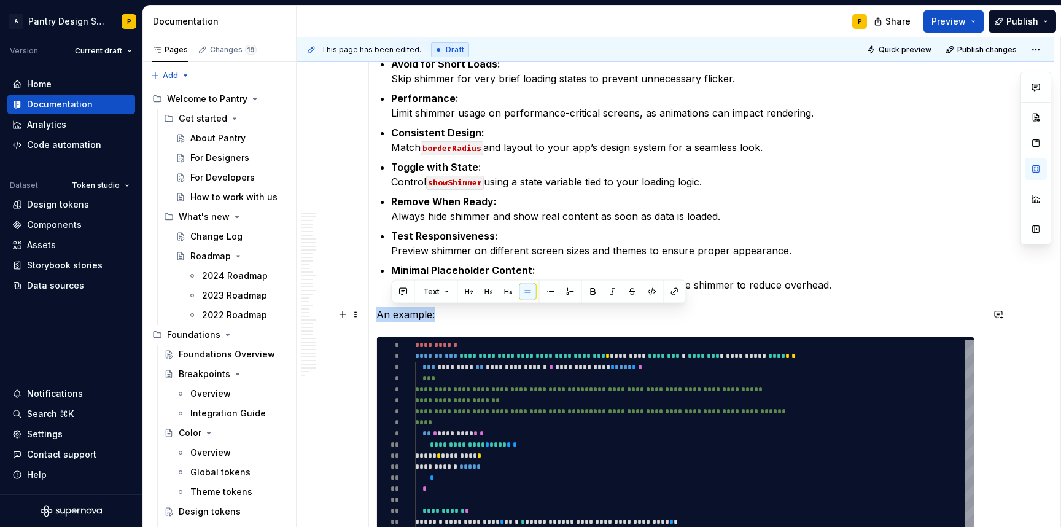
click at [410, 318] on p "An example:" at bounding box center [675, 314] width 598 height 15
click at [522, 321] on p "An example:" at bounding box center [675, 314] width 598 height 15
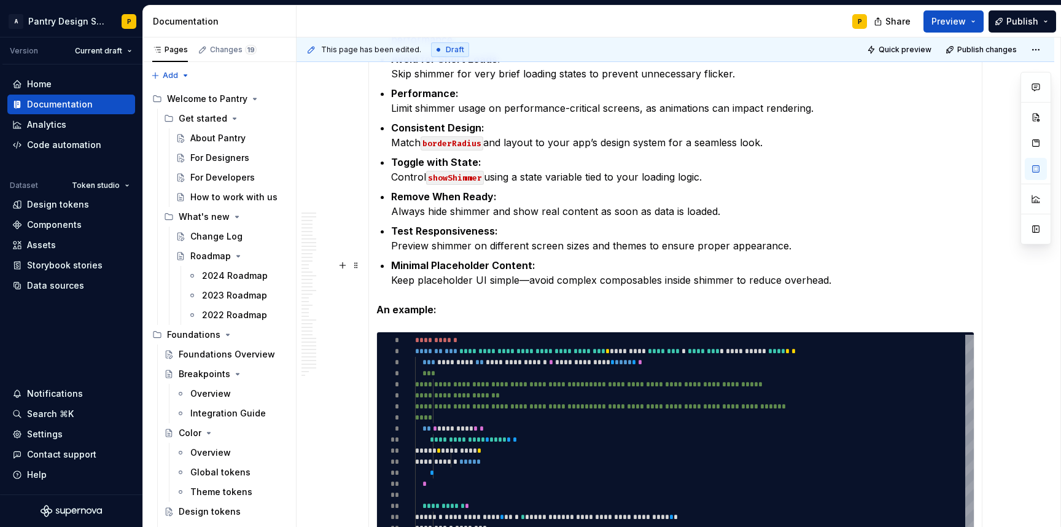
scroll to position [1806, 0]
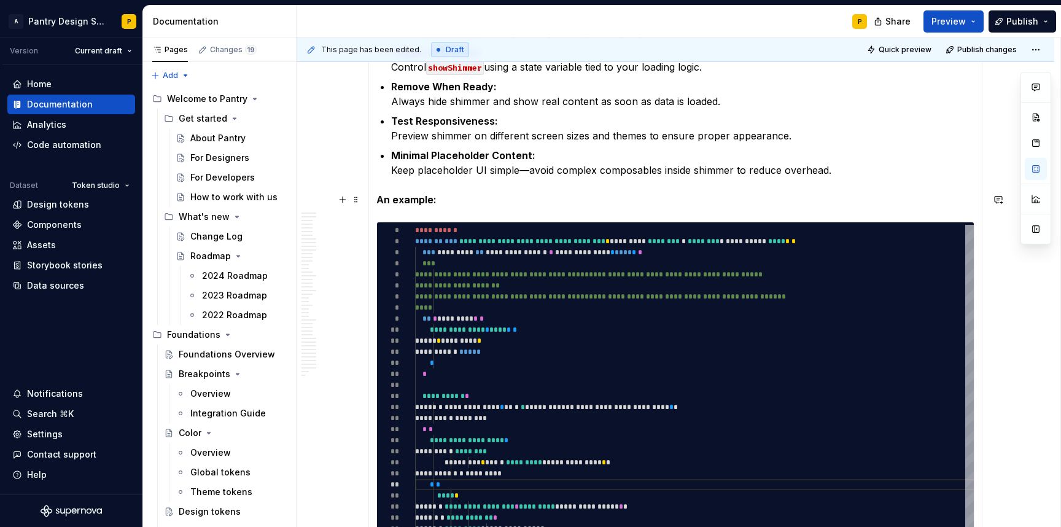
click at [394, 200] on strong "An example:" at bounding box center [406, 199] width 60 height 12
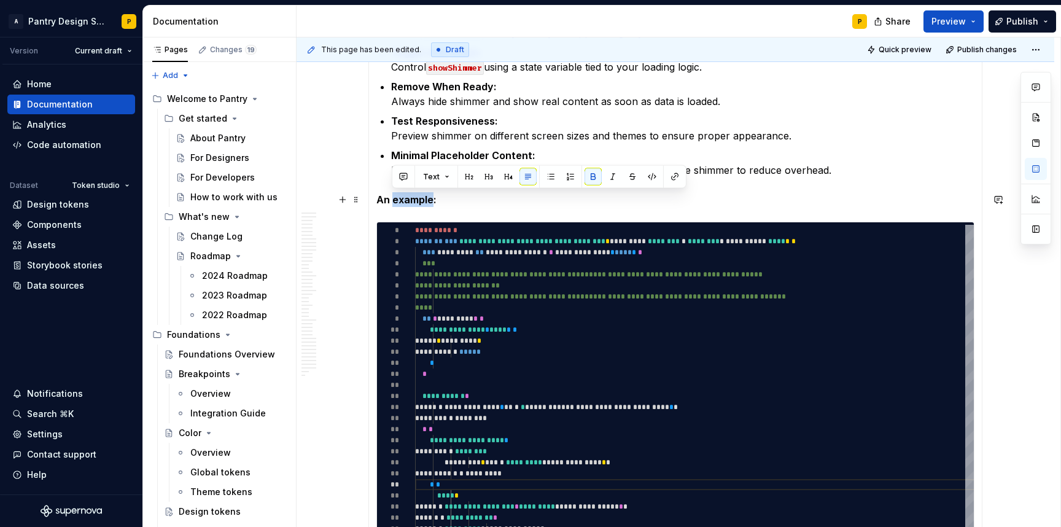
click at [394, 200] on strong "An example:" at bounding box center [406, 199] width 60 height 12
click at [465, 197] on p "An example:" at bounding box center [675, 199] width 598 height 15
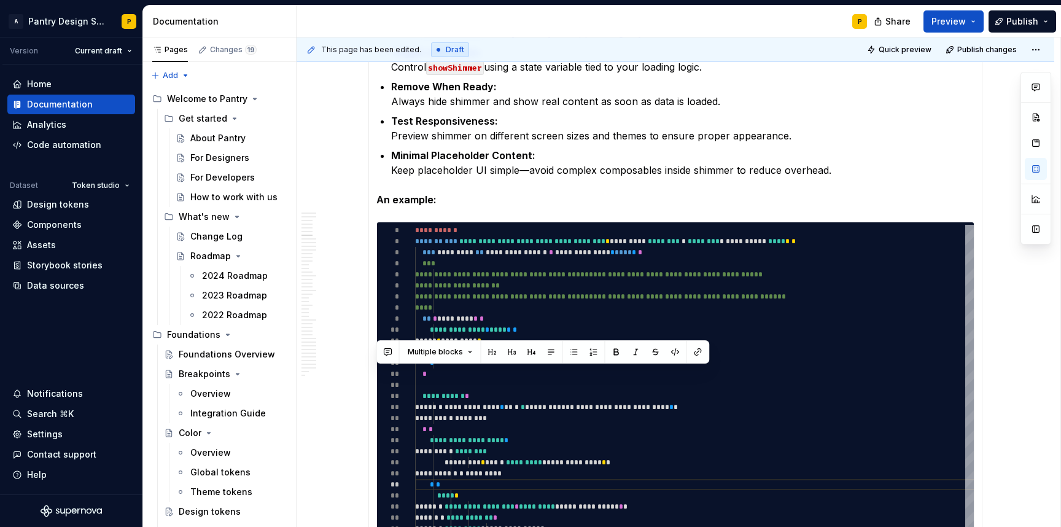
scroll to position [2159, 0]
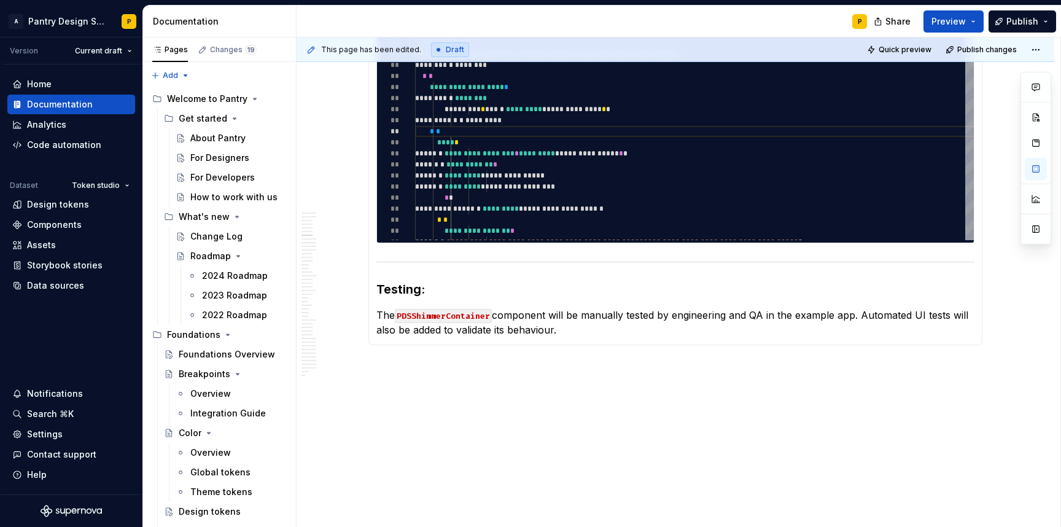
drag, startPoint x: 373, startPoint y: 198, endPoint x: 974, endPoint y: 233, distance: 601.7
click at [745, 162] on div "**********" at bounding box center [696, 152] width 563 height 560
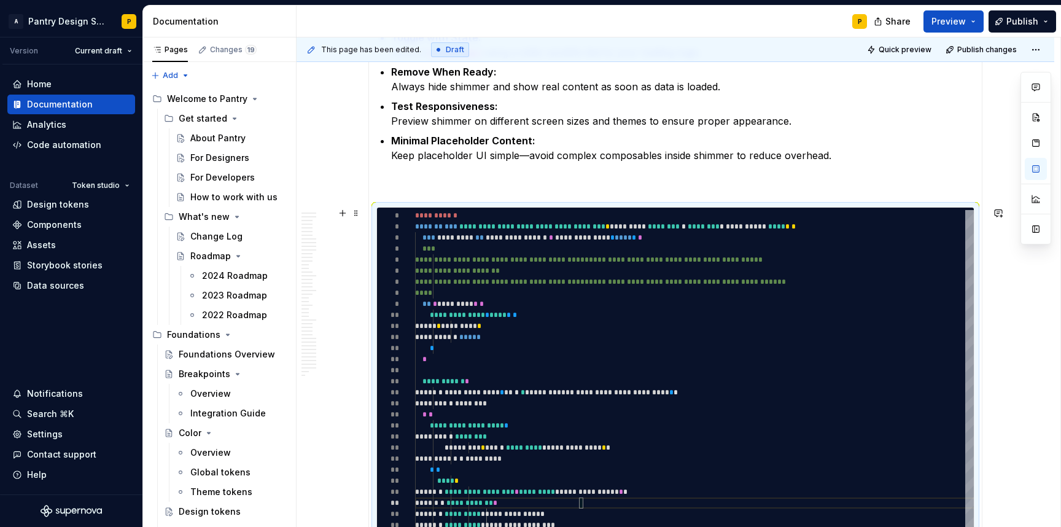
type textarea "*"
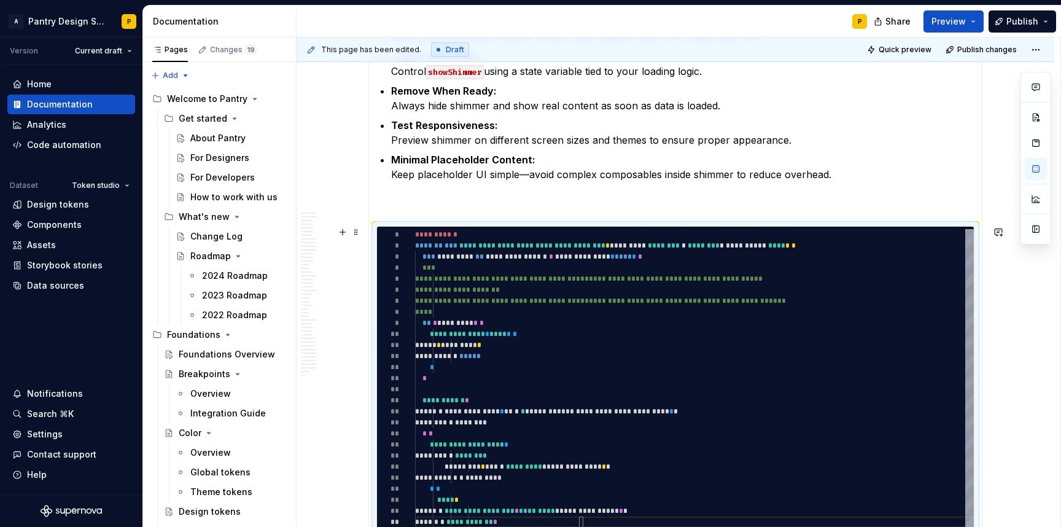
scroll to position [0, 0]
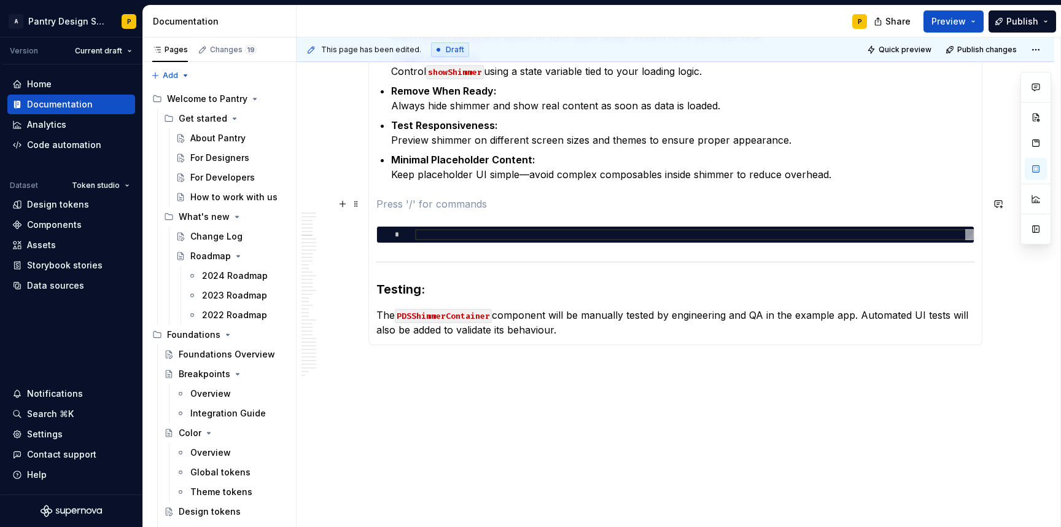
click at [522, 206] on p at bounding box center [675, 204] width 598 height 15
type textarea "**********"
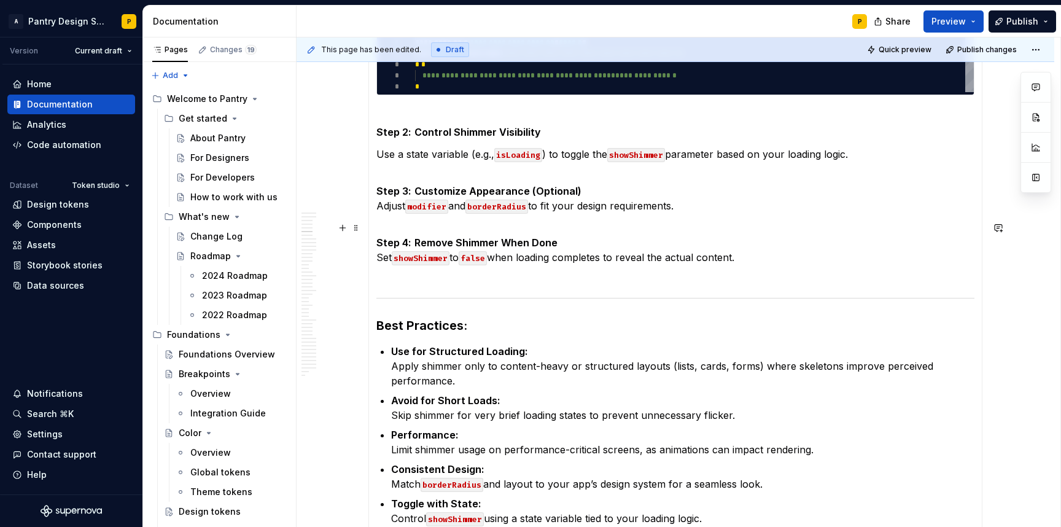
scroll to position [1353, 0]
click at [763, 260] on p "Step 4: Remove Shimmer When Done Set showShimmer to false when loading complete…" at bounding box center [675, 251] width 598 height 59
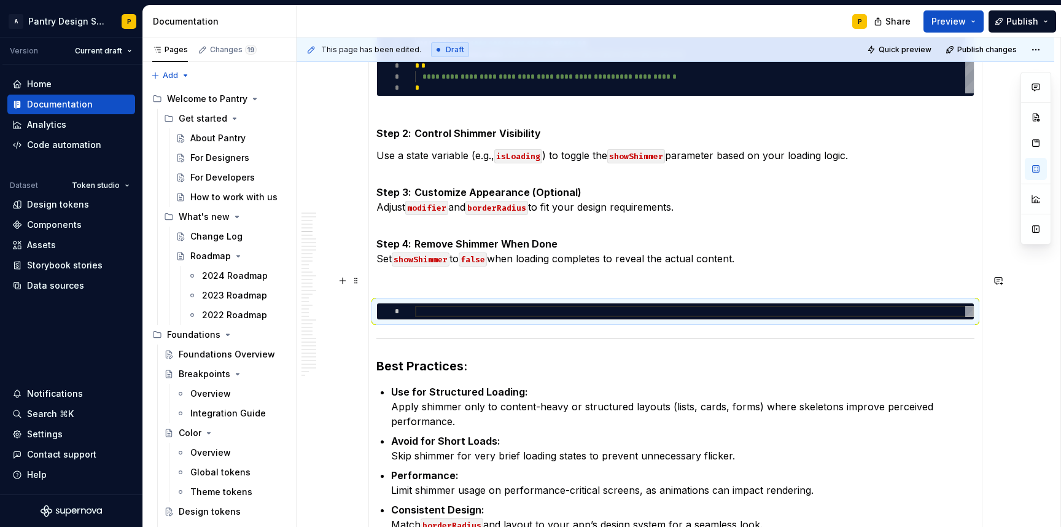
click at [589, 281] on p at bounding box center [675, 280] width 598 height 15
click at [418, 275] on p "An example:" at bounding box center [675, 280] width 598 height 15
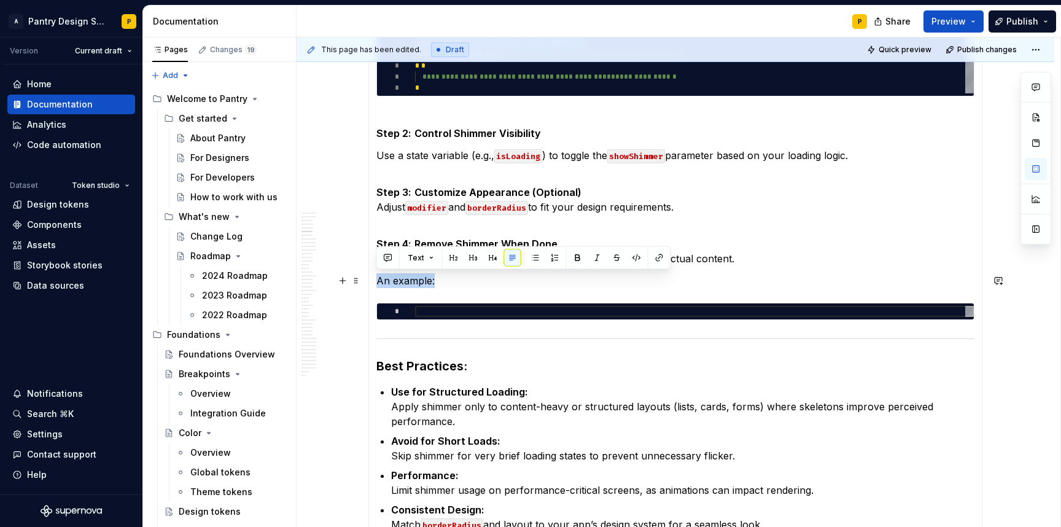
click at [418, 275] on p "An example:" at bounding box center [675, 280] width 598 height 15
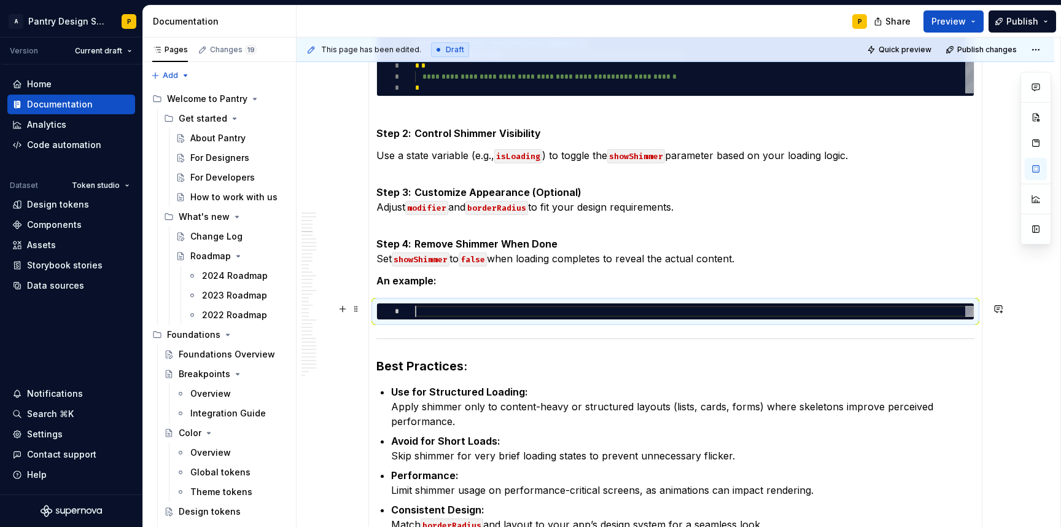
click at [526, 306] on div at bounding box center [694, 311] width 559 height 11
type textarea "*"
type textarea "**********"
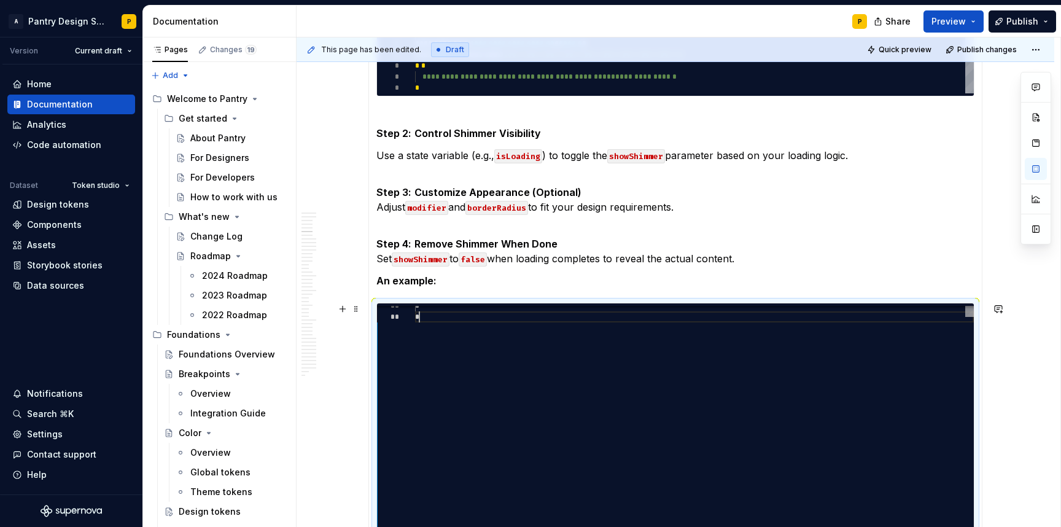
scroll to position [99, 4]
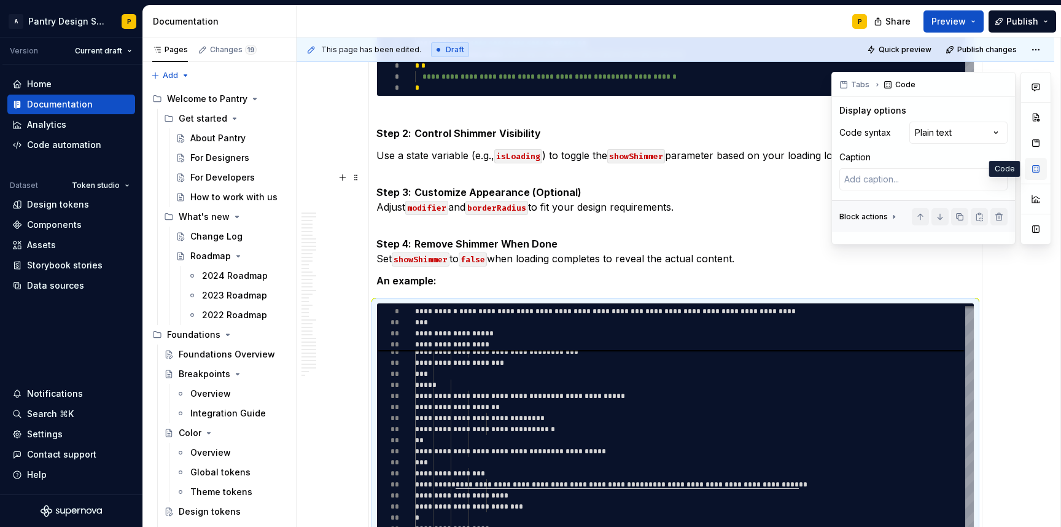
click at [1035, 170] on button "button" at bounding box center [1036, 169] width 22 height 22
click at [974, 139] on div "Comments Open comments No comments yet Select ‘Comment’ from the block context …" at bounding box center [942, 158] width 220 height 173
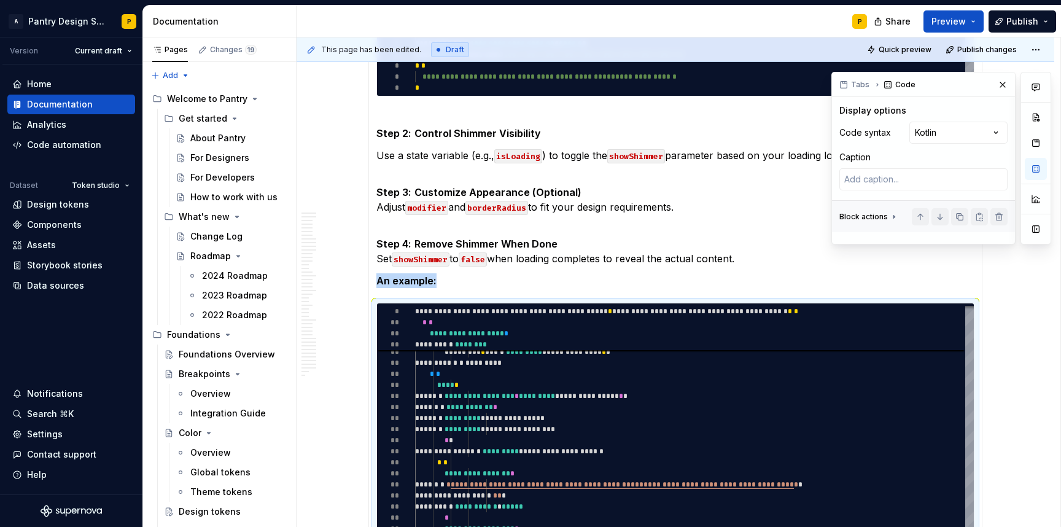
scroll to position [1503, 0]
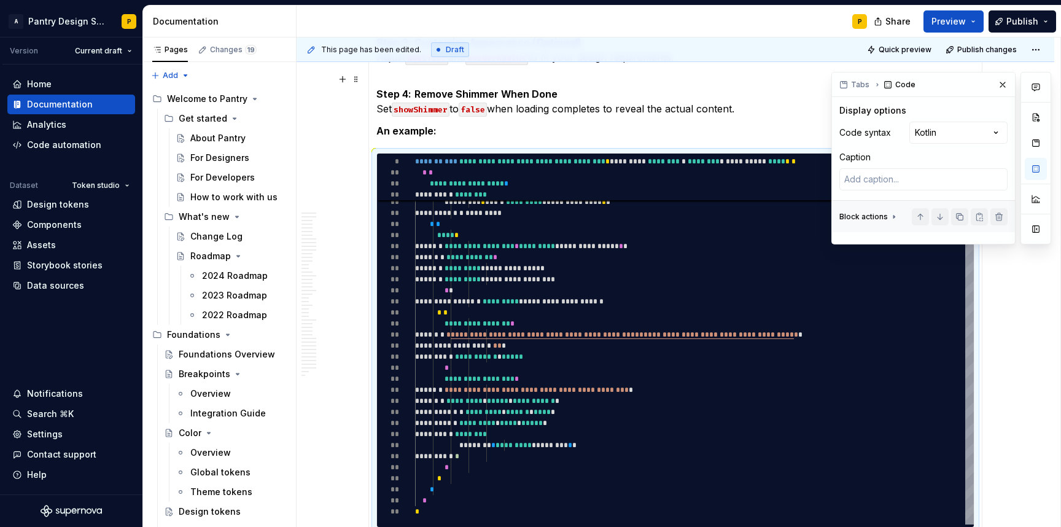
click at [778, 111] on p "Step 4: Remove Shimmer When Done Set showShimmer to false when loading complete…" at bounding box center [675, 94] width 598 height 44
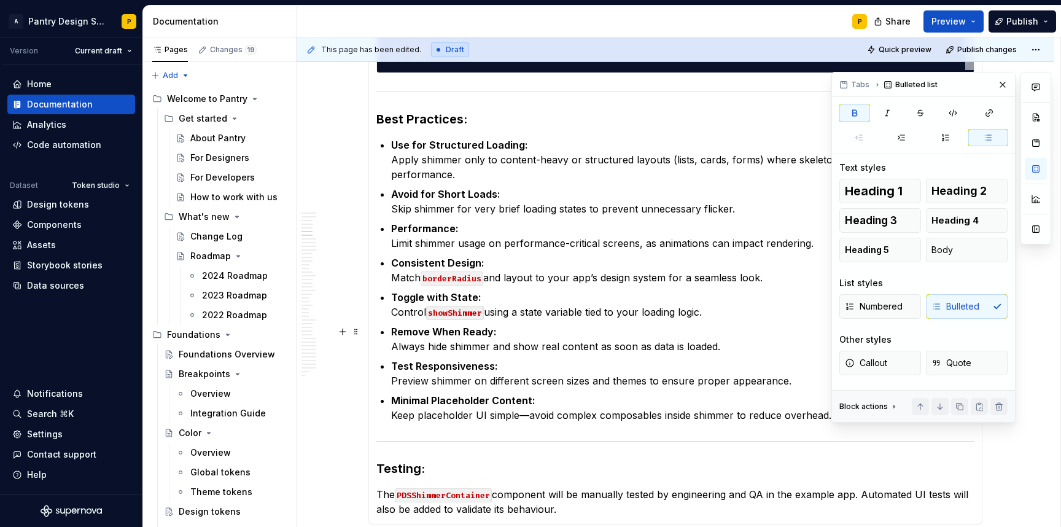
click at [772, 322] on ul "Use for Structured Loading: Apply shimmer only to content-heavy or structured l…" at bounding box center [682, 280] width 583 height 285
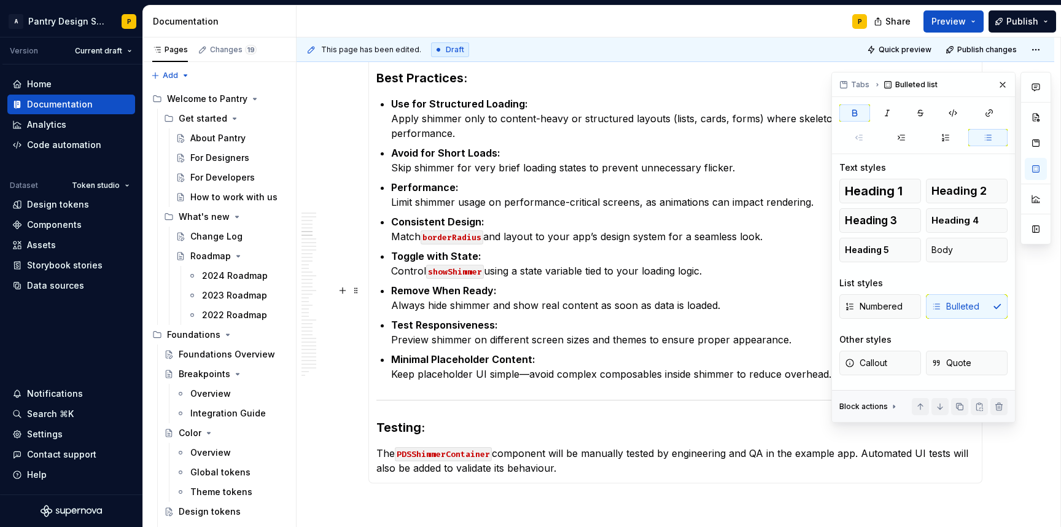
scroll to position [2015, 0]
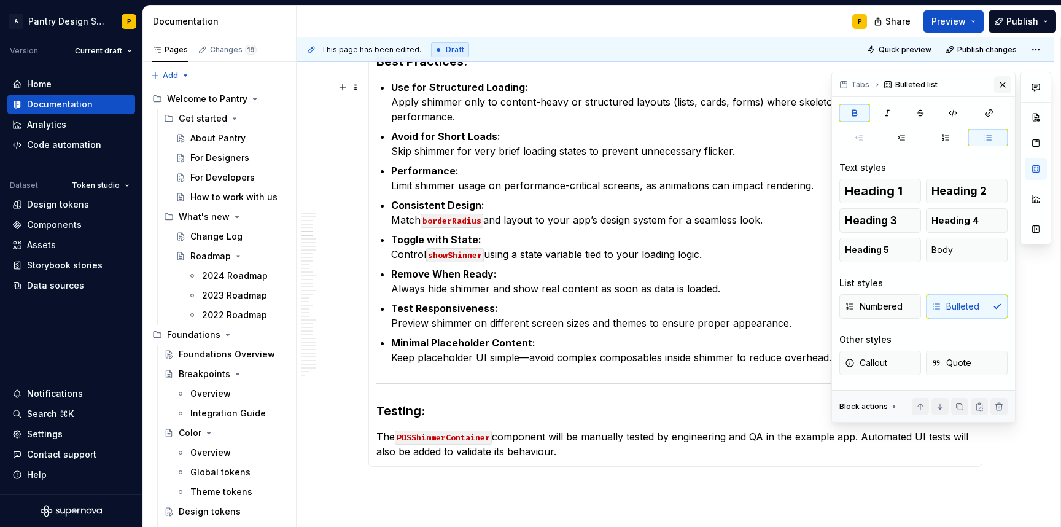
click at [1002, 87] on button "button" at bounding box center [1002, 84] width 17 height 17
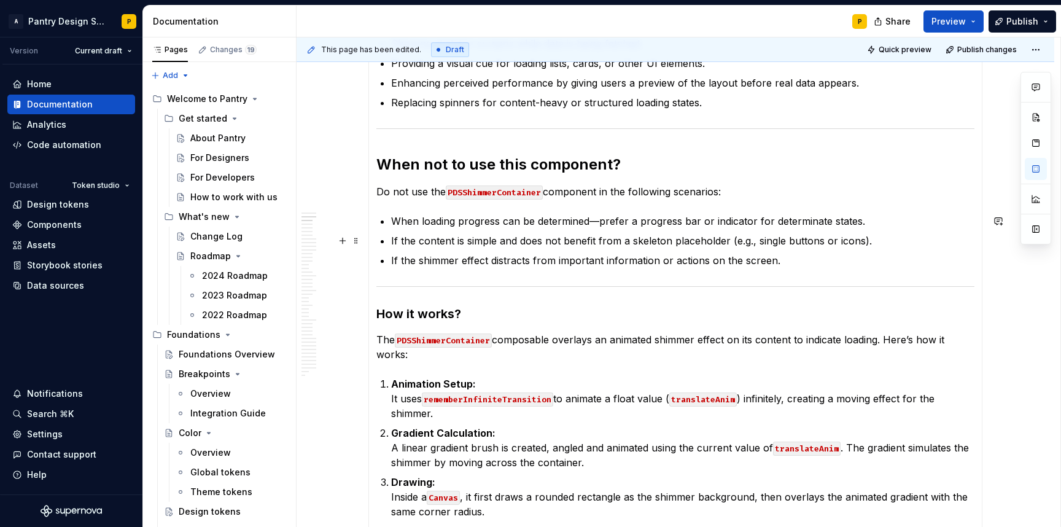
scroll to position [388, 0]
click at [654, 308] on h3 "How it works?" at bounding box center [675, 313] width 598 height 17
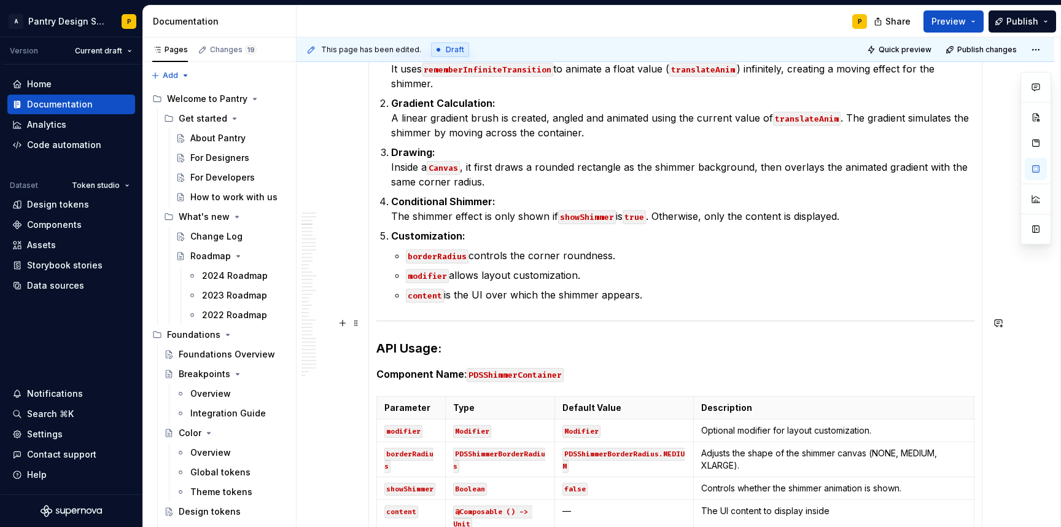
scroll to position [720, 0]
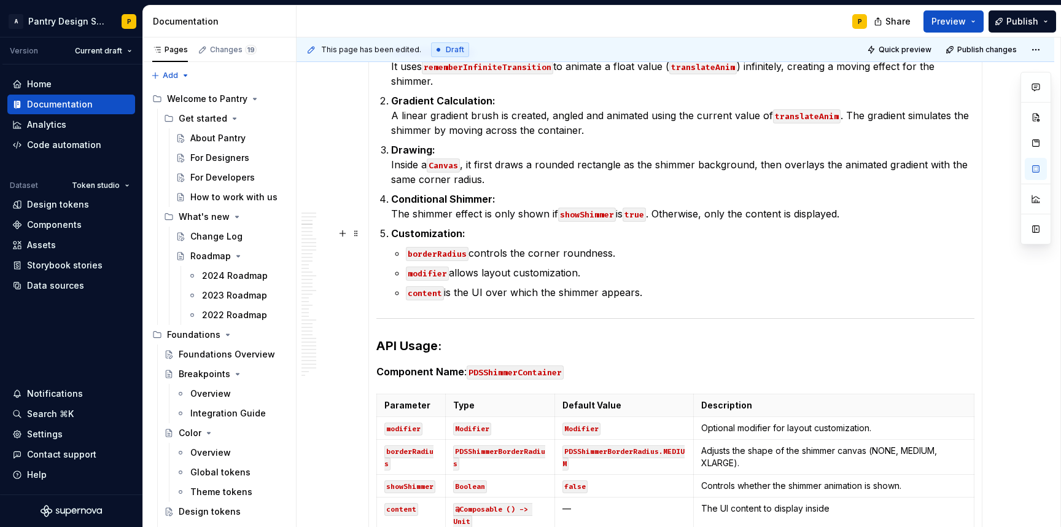
click at [424, 235] on strong "Customization:" at bounding box center [428, 233] width 74 height 12
click at [432, 235] on strong "Customization:" at bounding box center [428, 233] width 74 height 12
click at [555, 274] on p "modifier allows layout customization." at bounding box center [690, 272] width 569 height 15
click at [668, 265] on p "modifier allows layout customisation." at bounding box center [690, 272] width 569 height 15
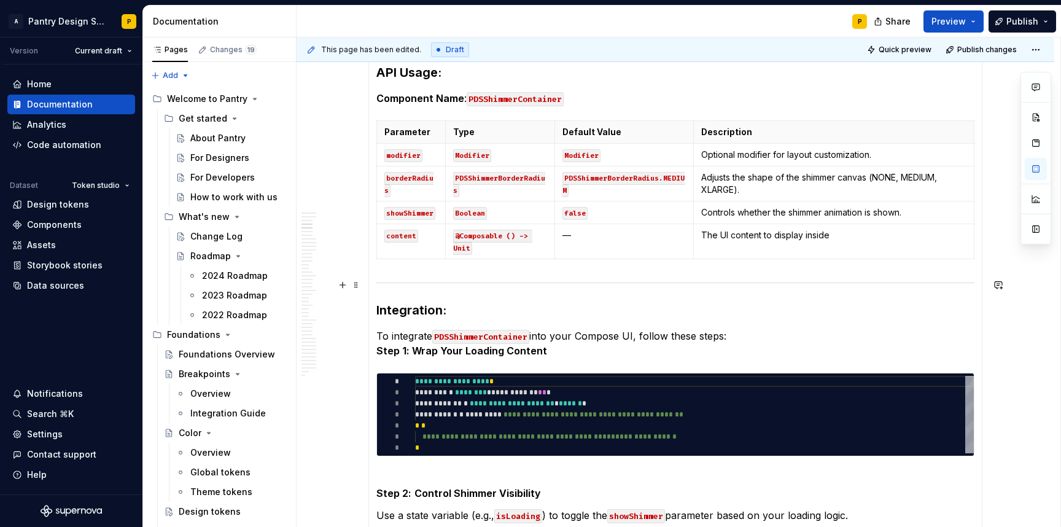
scroll to position [994, 0]
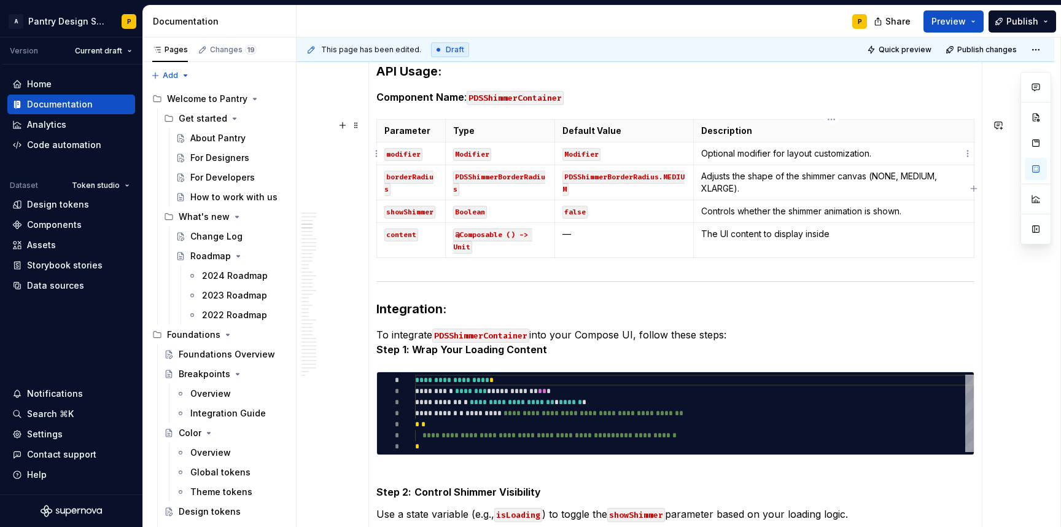
click at [846, 157] on p "Optional modifier for layout customization." at bounding box center [833, 153] width 265 height 12
click at [900, 190] on p "Adjusts the shape of the shimmer canvas (NONE, MEDIUM, XLARGE)." at bounding box center [833, 182] width 265 height 25
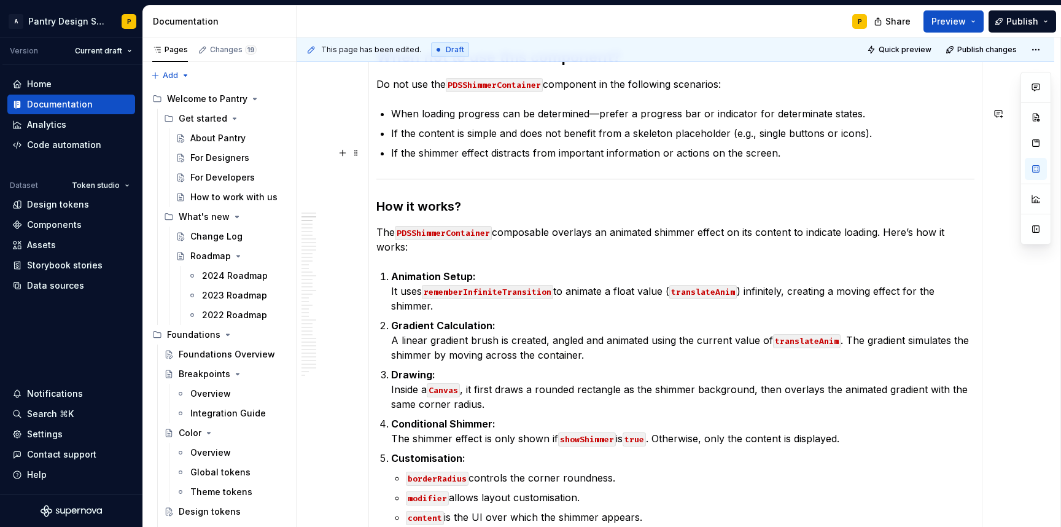
scroll to position [0, 0]
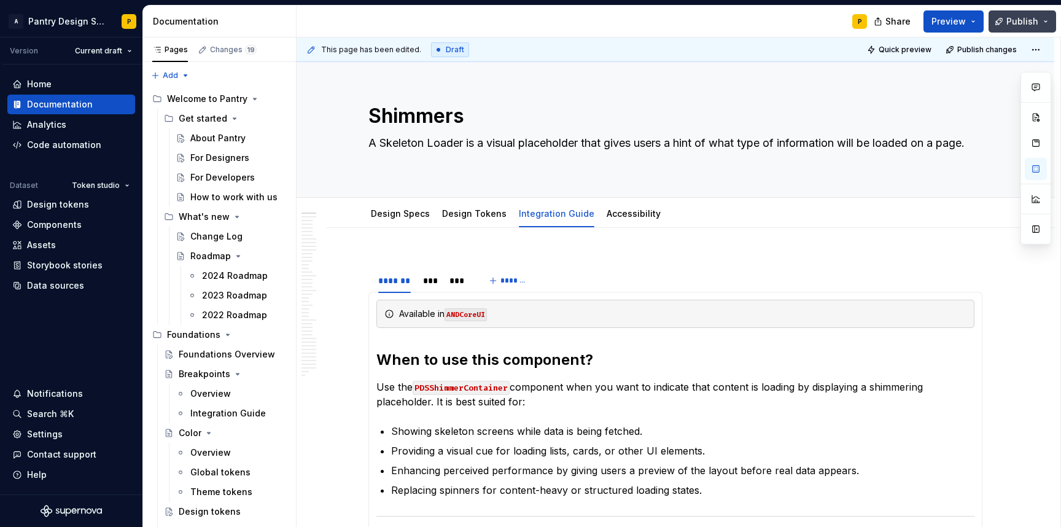
click at [1009, 24] on span "Publish" at bounding box center [1023, 21] width 32 height 12
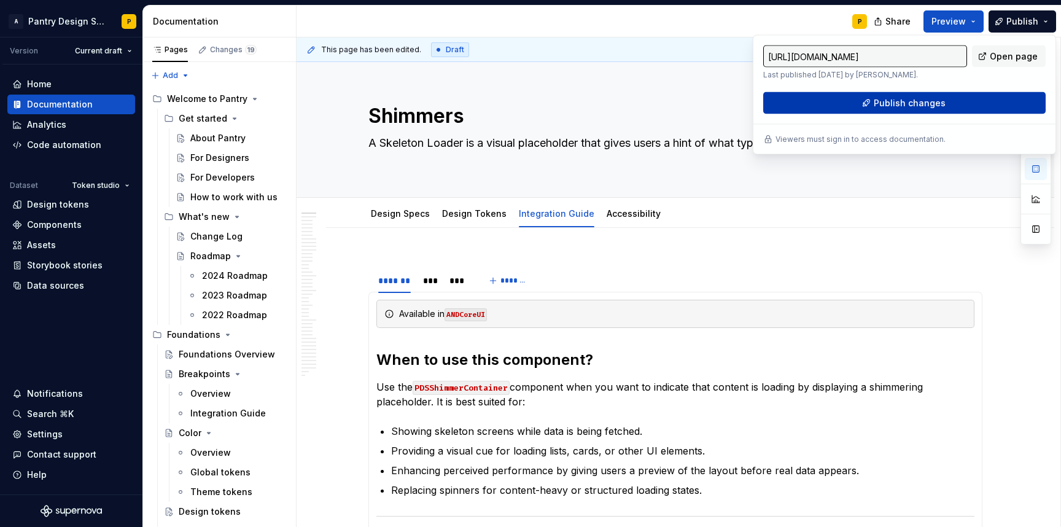
type textarea "*"
click at [878, 104] on span "Publish changes" at bounding box center [910, 103] width 72 height 12
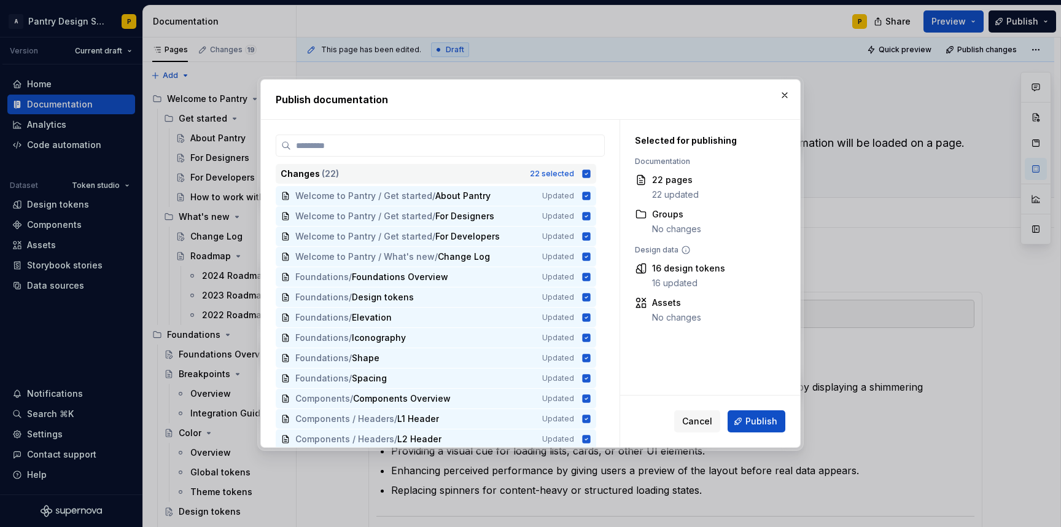
click at [585, 174] on icon at bounding box center [587, 174] width 8 height 8
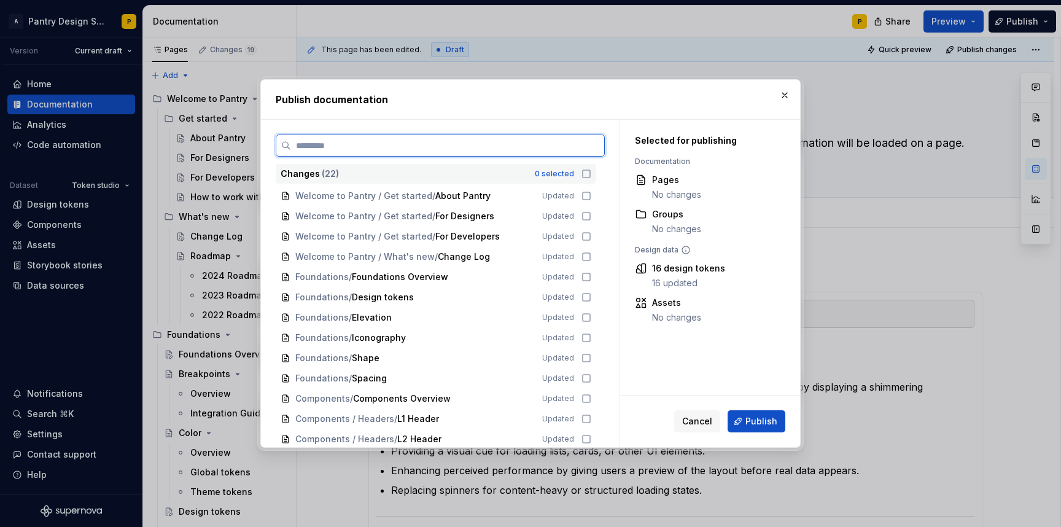
click at [477, 139] on input "search" at bounding box center [447, 145] width 313 height 12
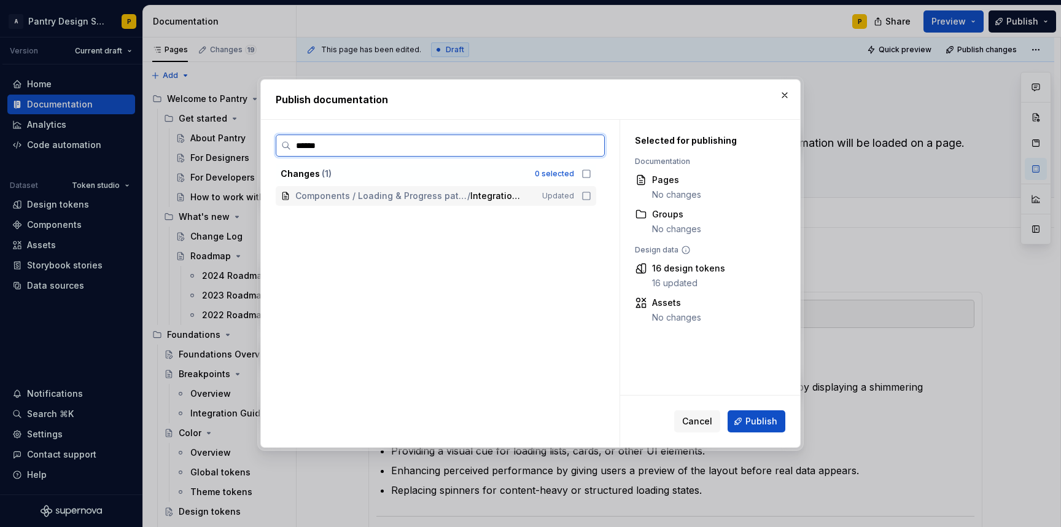
type input "*******"
click at [588, 195] on icon at bounding box center [587, 196] width 10 height 10
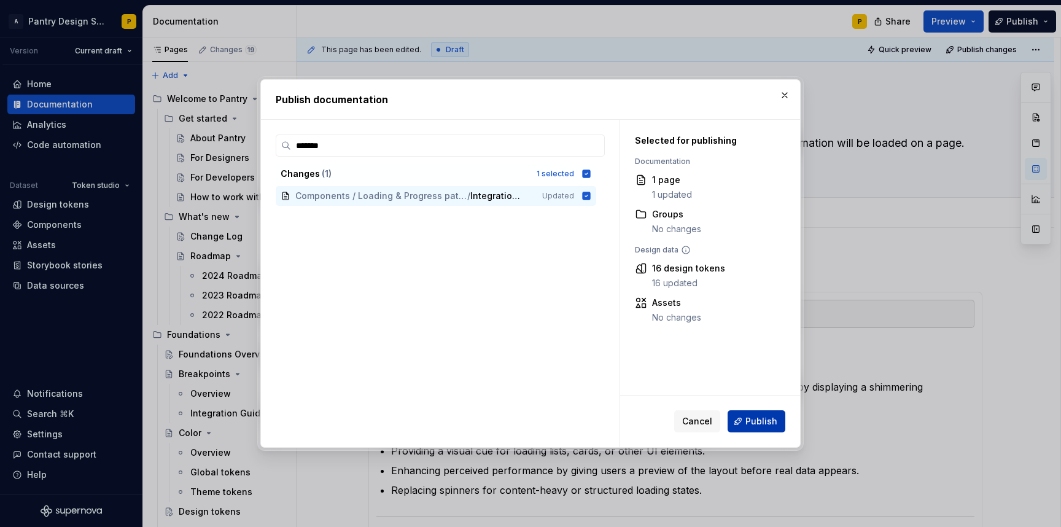
click at [766, 429] on button "Publish" at bounding box center [757, 421] width 58 height 22
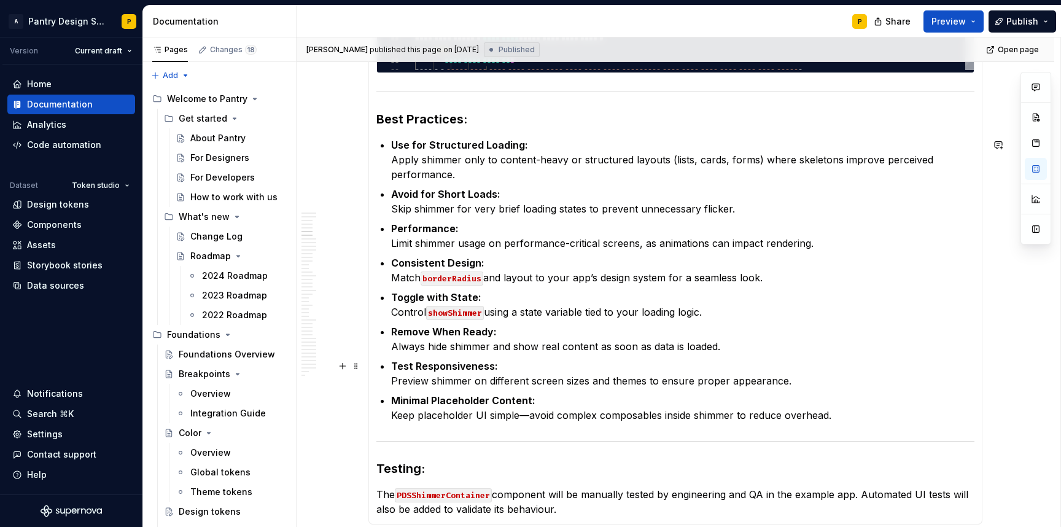
click at [929, 374] on p "Test Responsiveness: Preview shimmer on different screen sizes and themes to en…" at bounding box center [682, 373] width 583 height 29
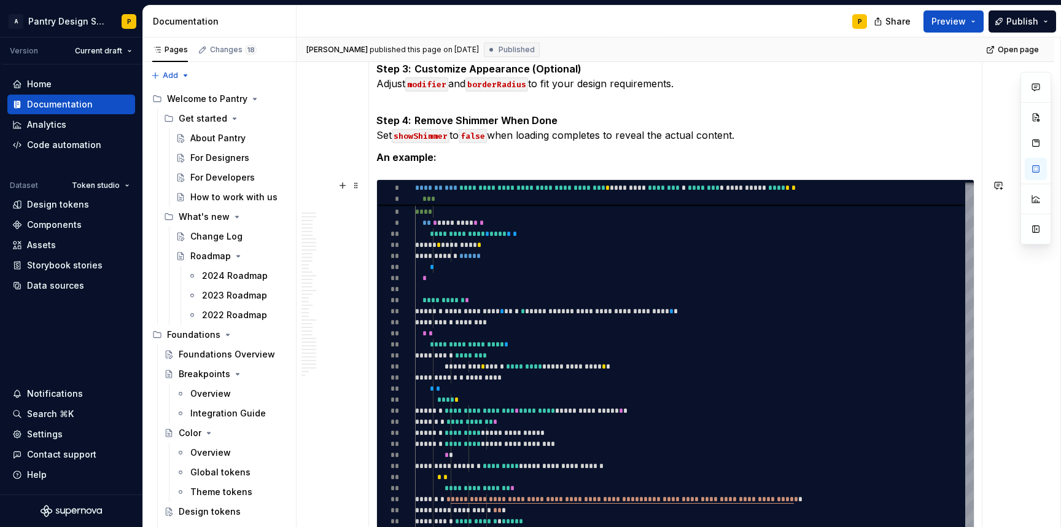
scroll to position [1478, 0]
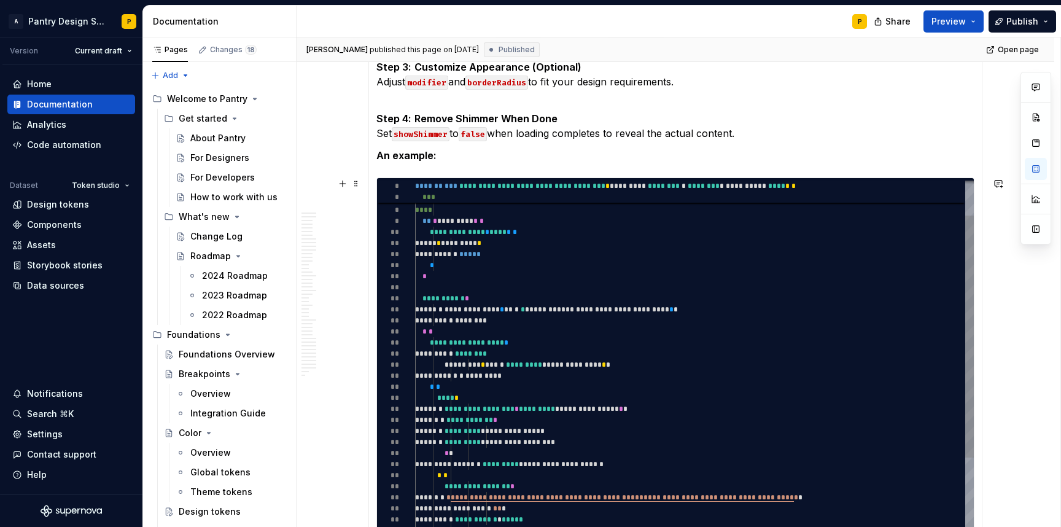
type textarea "*"
type textarea "**********"
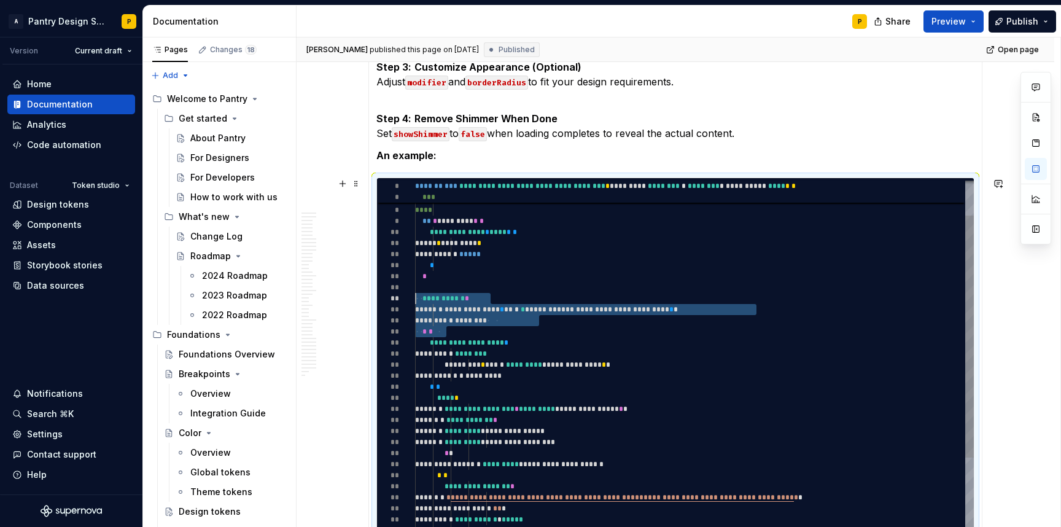
scroll to position [55, 0]
drag, startPoint x: 448, startPoint y: 330, endPoint x: 410, endPoint y: 298, distance: 50.6
click at [415, 298] on div "**********" at bounding box center [696, 407] width 563 height 560
type textarea "*"
type textarea "**********"
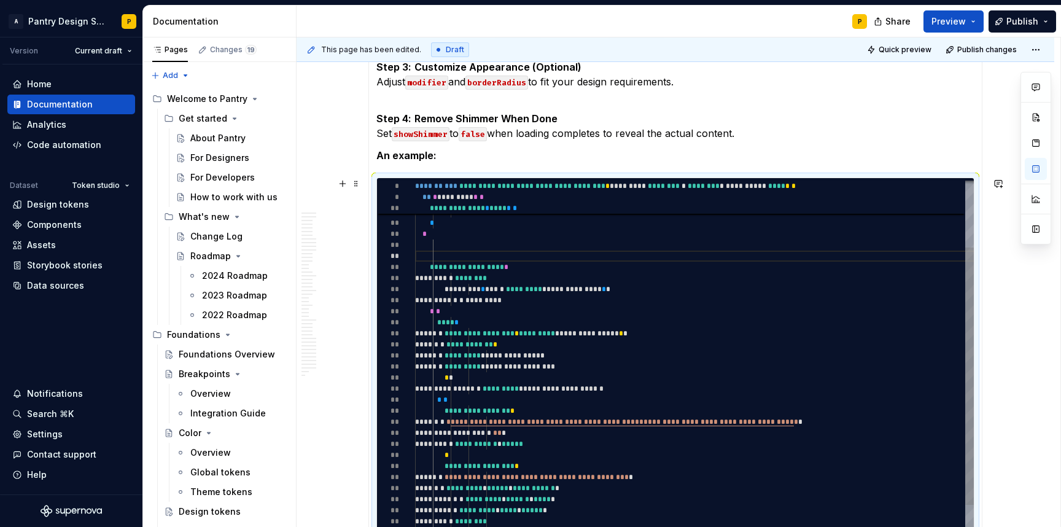
type textarea "*"
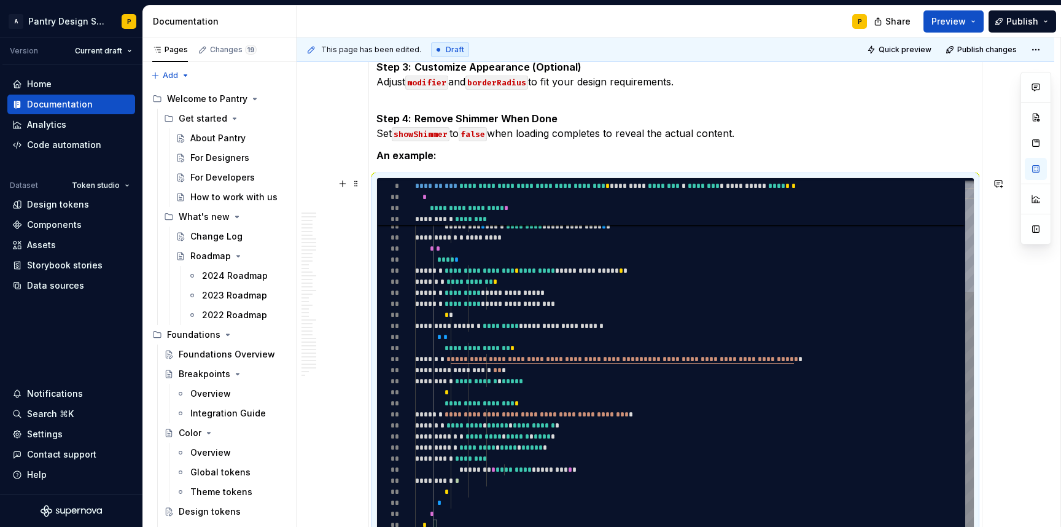
type textarea "**********"
click at [467, 509] on div "**********" at bounding box center [696, 285] width 563 height 527
click at [443, 521] on div "**********" at bounding box center [696, 285] width 563 height 527
type textarea "*"
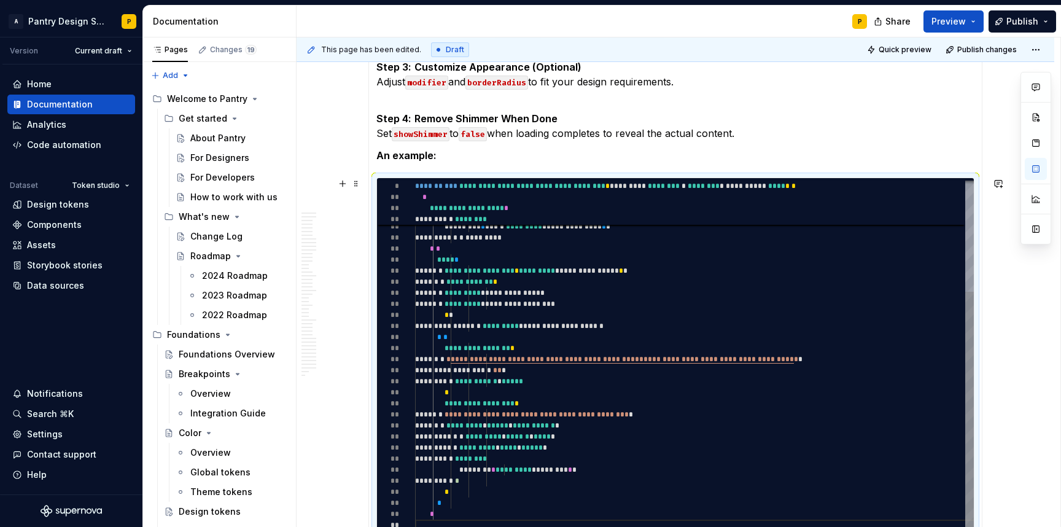
scroll to position [77, 138]
click at [551, 432] on div "**********" at bounding box center [696, 285] width 563 height 527
type textarea "**********"
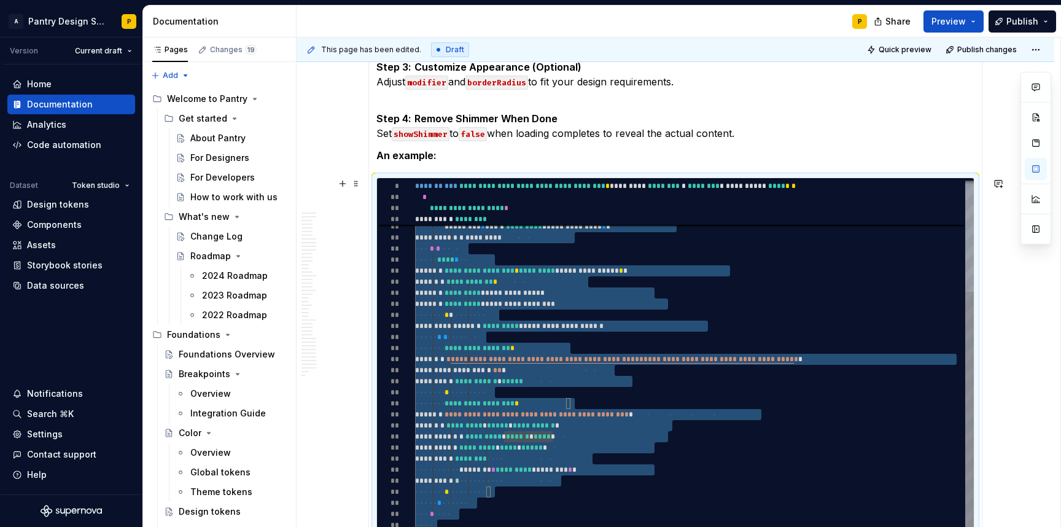
scroll to position [0, 4]
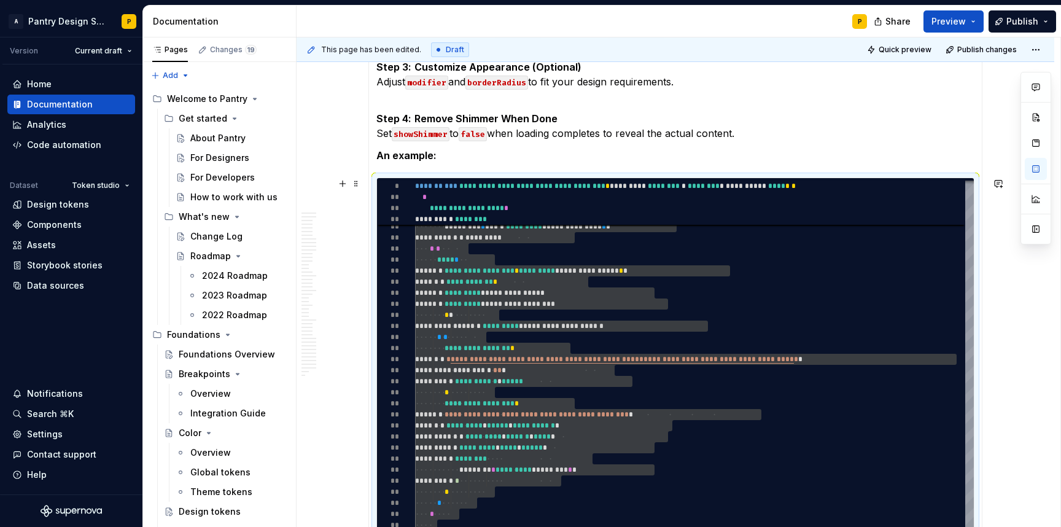
type textarea "*"
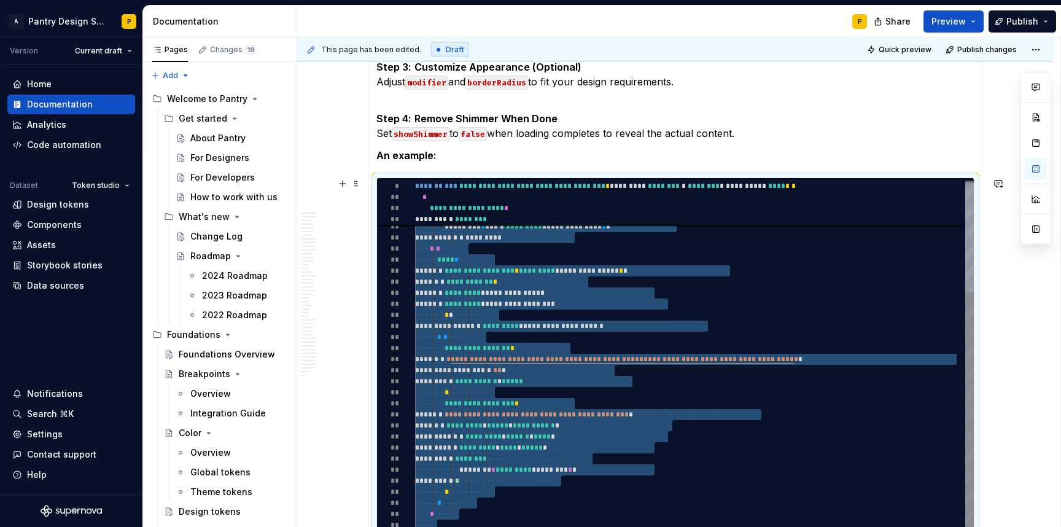
scroll to position [66, 80]
click at [535, 313] on div "**********" at bounding box center [696, 285] width 563 height 527
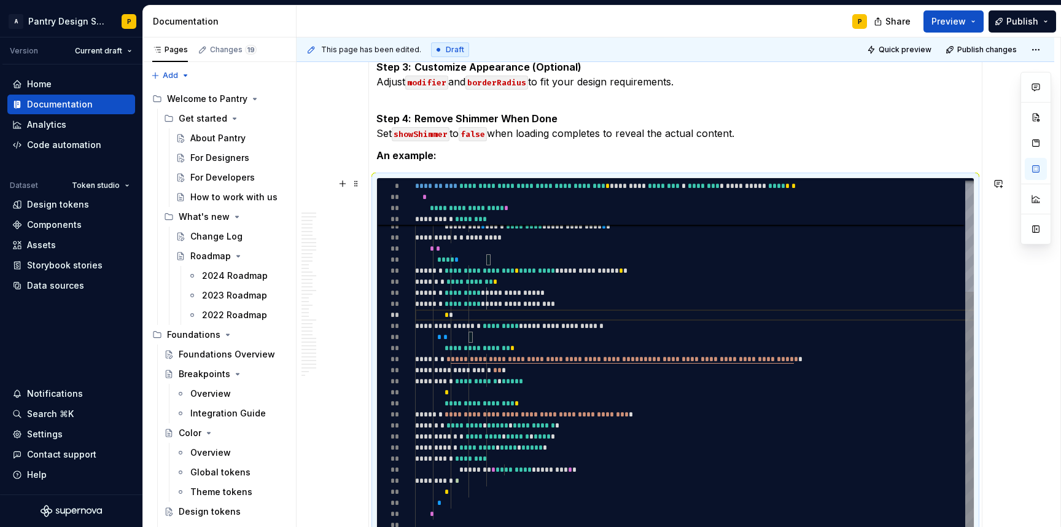
type textarea "**********"
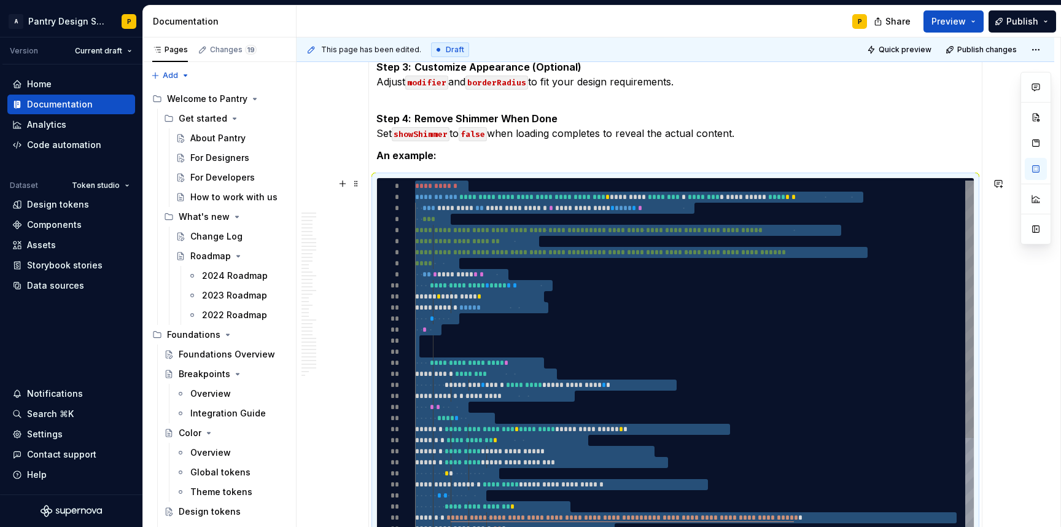
type textarea "*"
type textarea "**********"
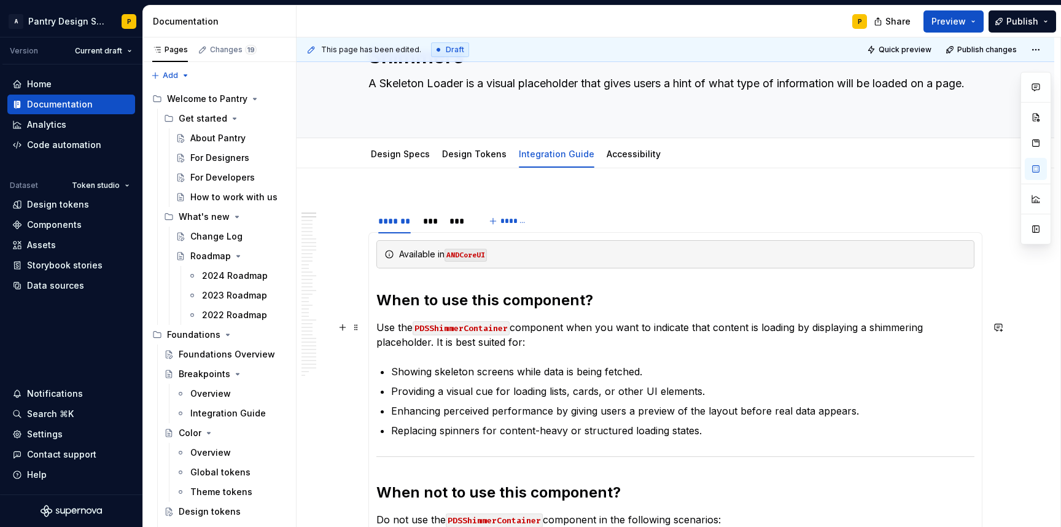
scroll to position [0, 0]
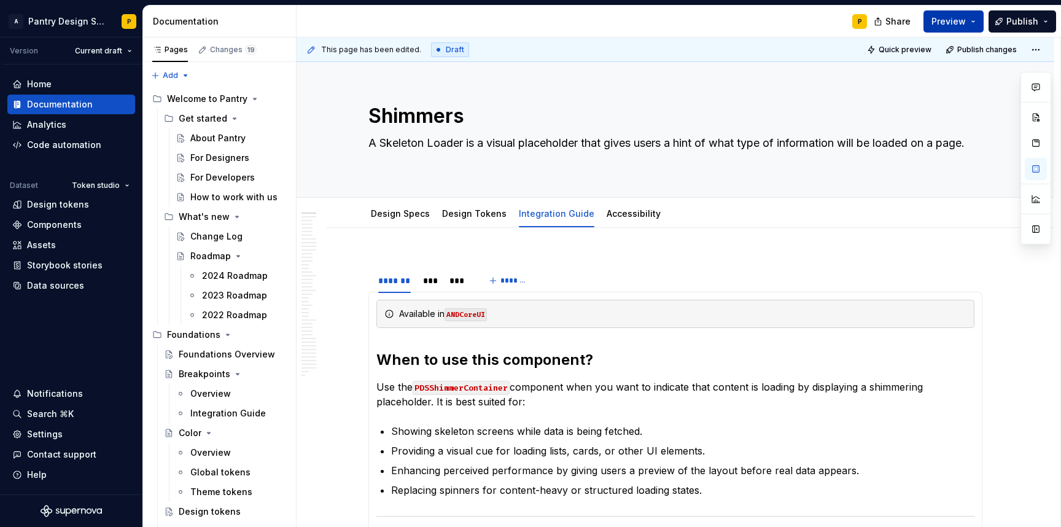
click at [954, 21] on span "Preview" at bounding box center [949, 21] width 34 height 12
click at [1027, 24] on span "Publish" at bounding box center [1023, 21] width 32 height 12
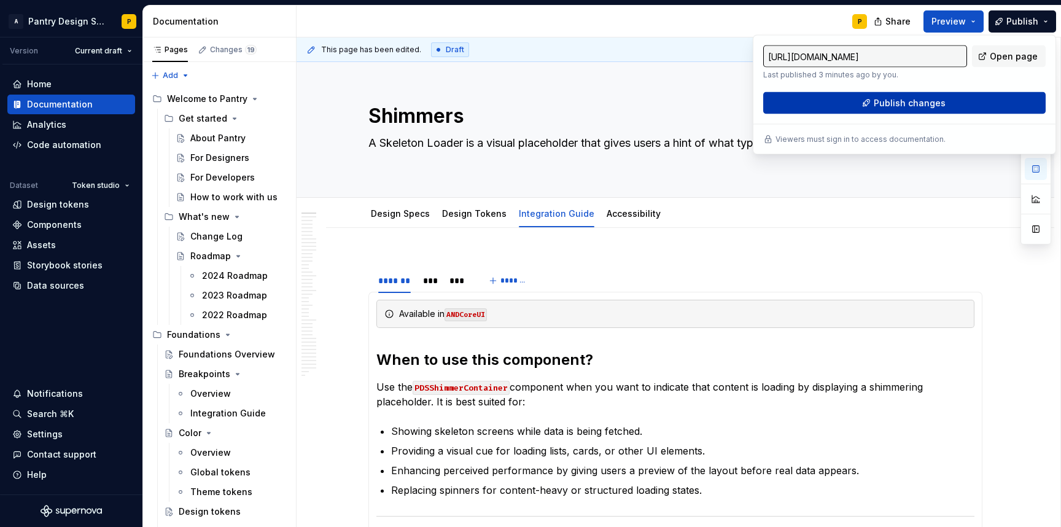
click at [872, 104] on button "Publish changes" at bounding box center [904, 103] width 283 height 22
type textarea "*"
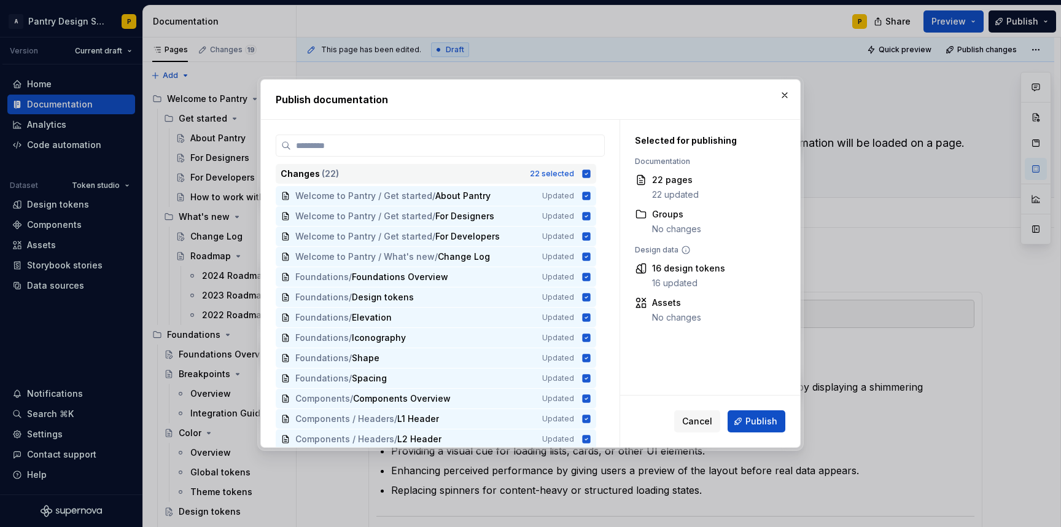
click at [583, 173] on icon at bounding box center [587, 174] width 8 height 8
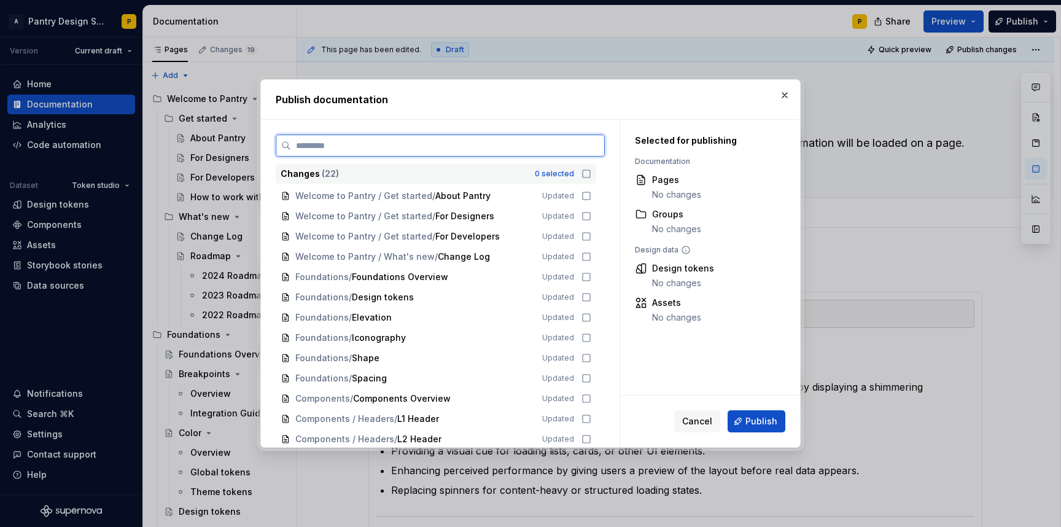
click at [526, 149] on input "search" at bounding box center [447, 145] width 313 height 12
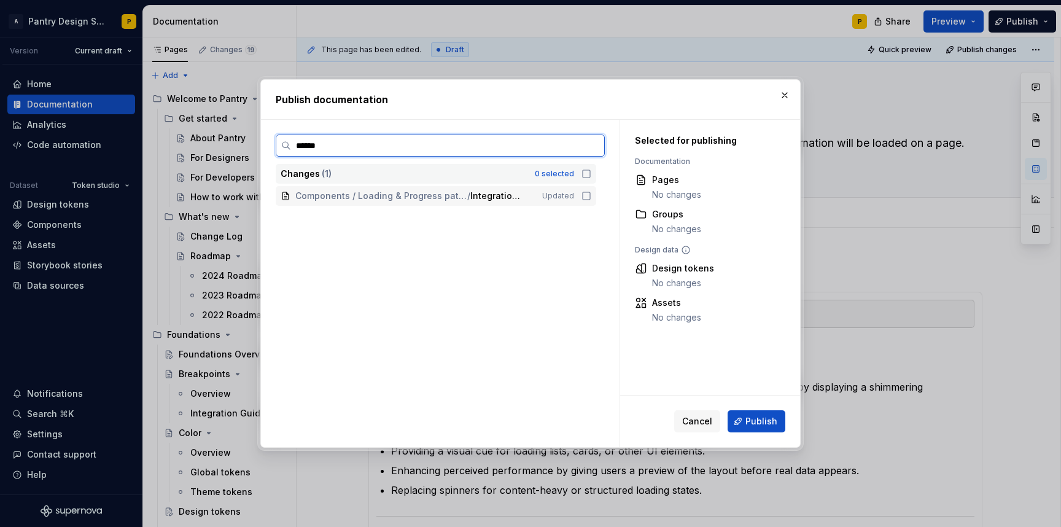
type input "*******"
click at [585, 195] on icon at bounding box center [587, 196] width 10 height 10
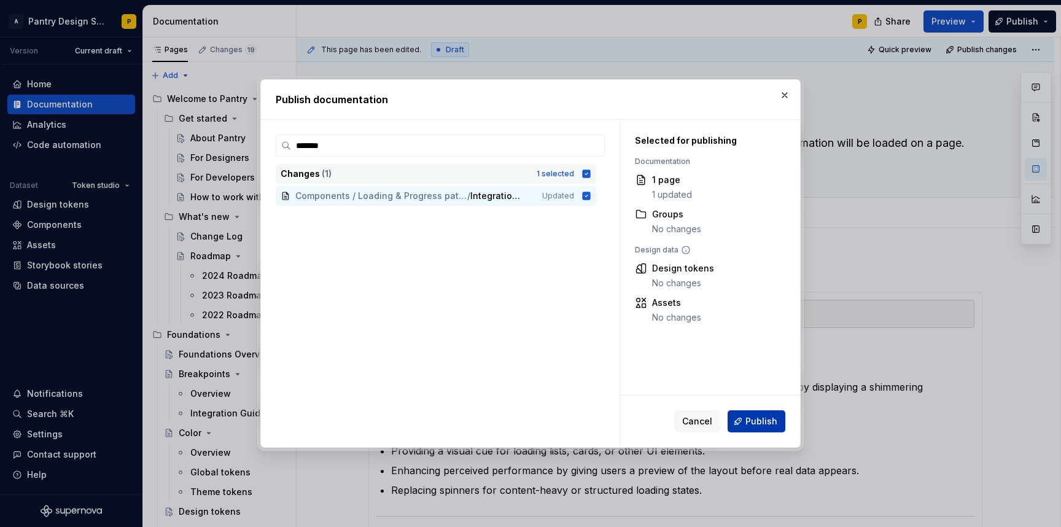
click at [738, 416] on button "Publish" at bounding box center [757, 421] width 58 height 22
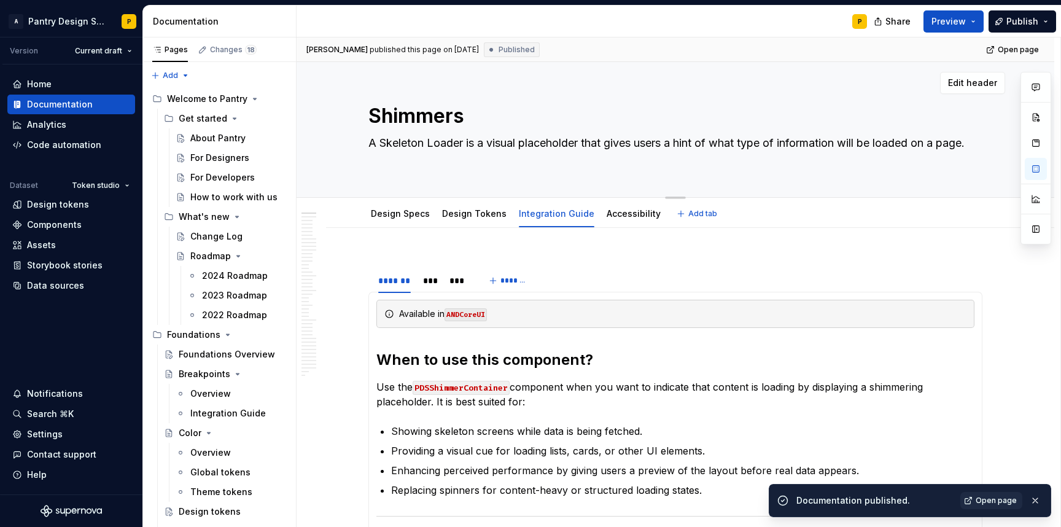
click at [400, 158] on textarea "A Skeleton Loader is a visual placeholder that gives users a hint of what type …" at bounding box center [673, 150] width 614 height 34
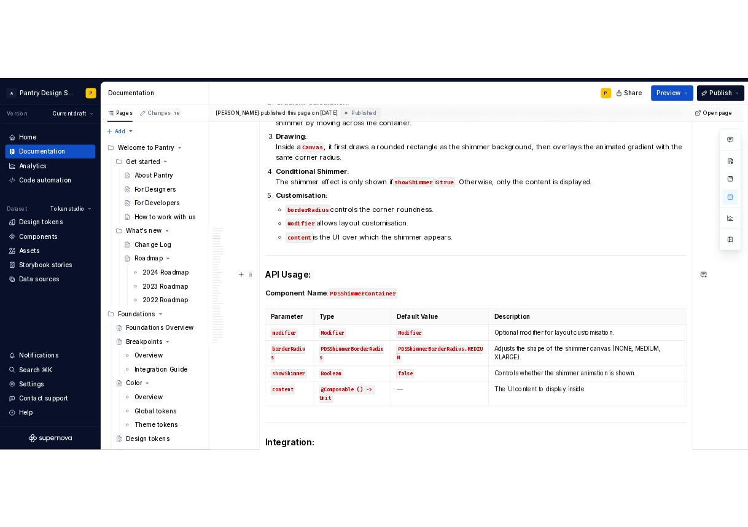
scroll to position [917, 0]
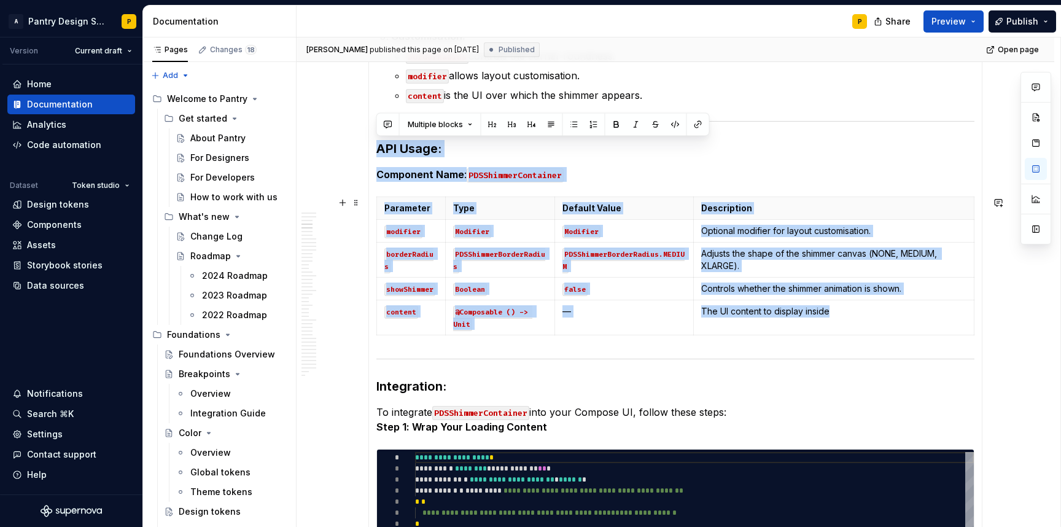
drag, startPoint x: 377, startPoint y: 148, endPoint x: 960, endPoint y: 335, distance: 612.2
click at [960, 335] on section-item-column "Available in ANDCoreUI When to use this component? Use the PDSShimmerContainer …" at bounding box center [675, 470] width 598 height 2174
copy section-item-column "API Usage: Component Name : PDSShimmerContainer Parameter Type Default Value De…"
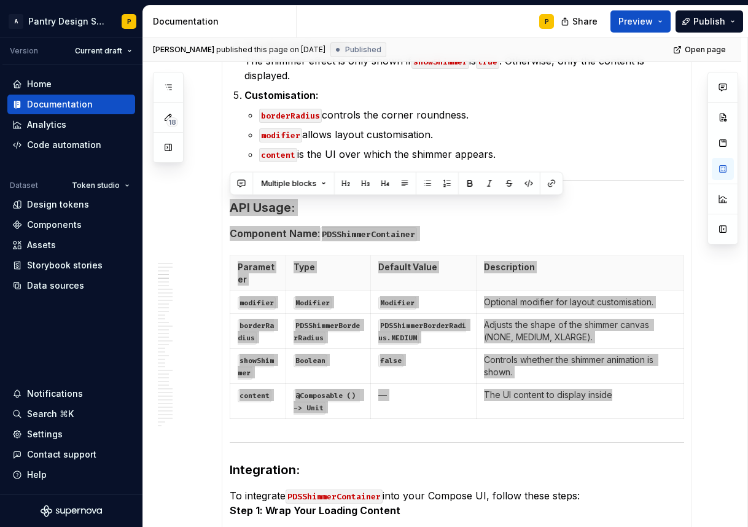
type textarea "*"
